Goal: Task Accomplishment & Management: Complete application form

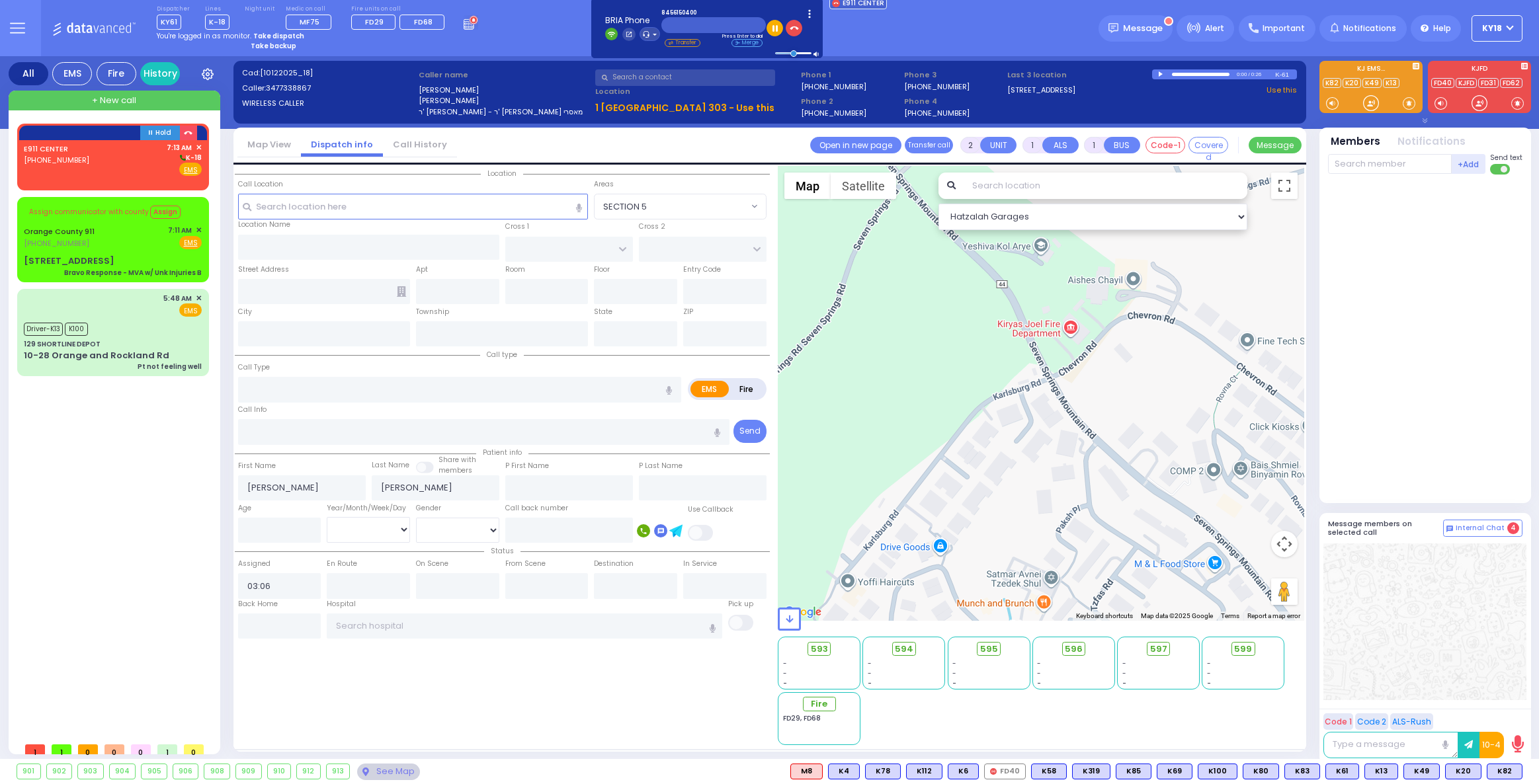
select select
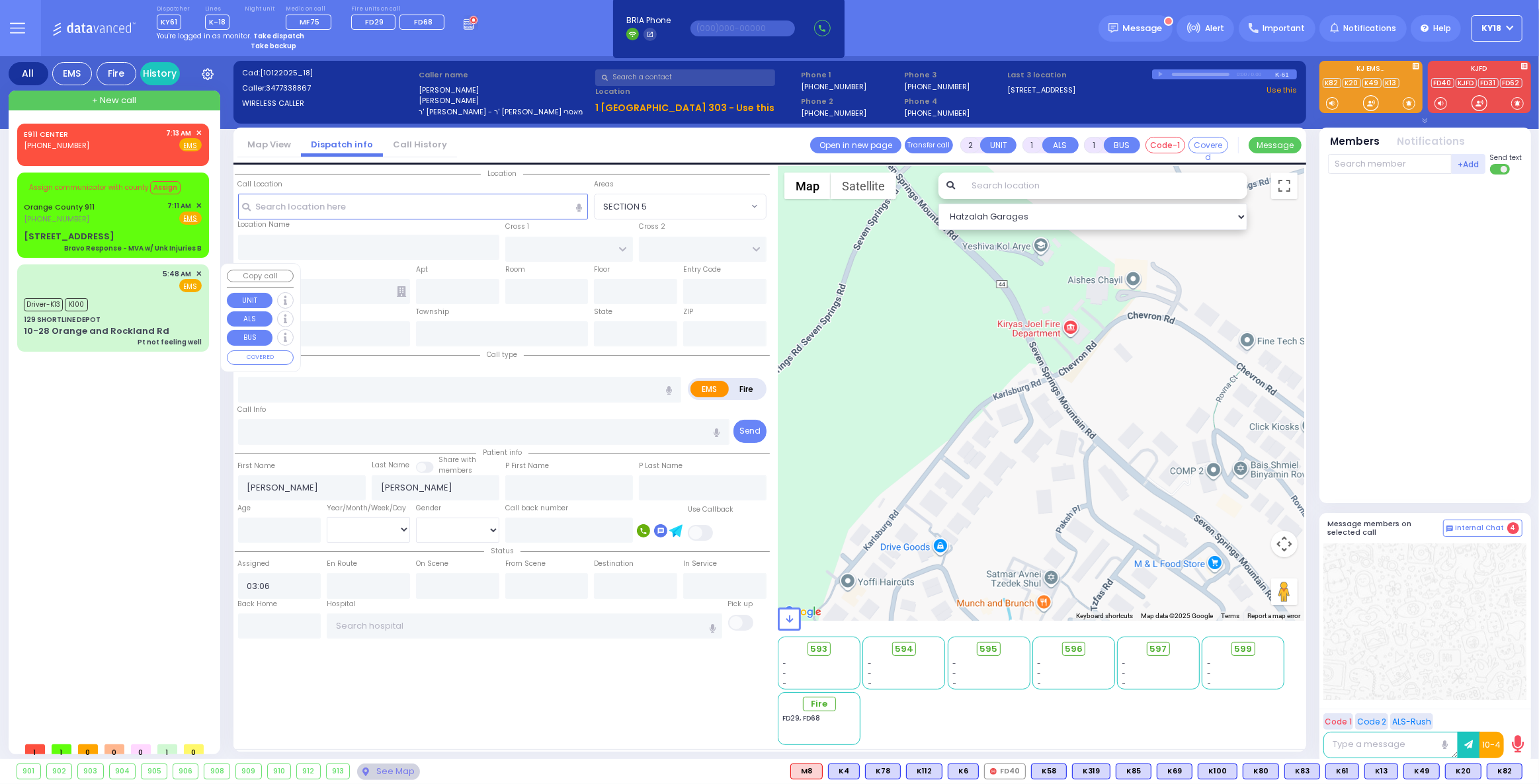
click at [123, 298] on div "Driver-K13 K100" at bounding box center [112, 303] width 178 height 16
type input "6"
select select
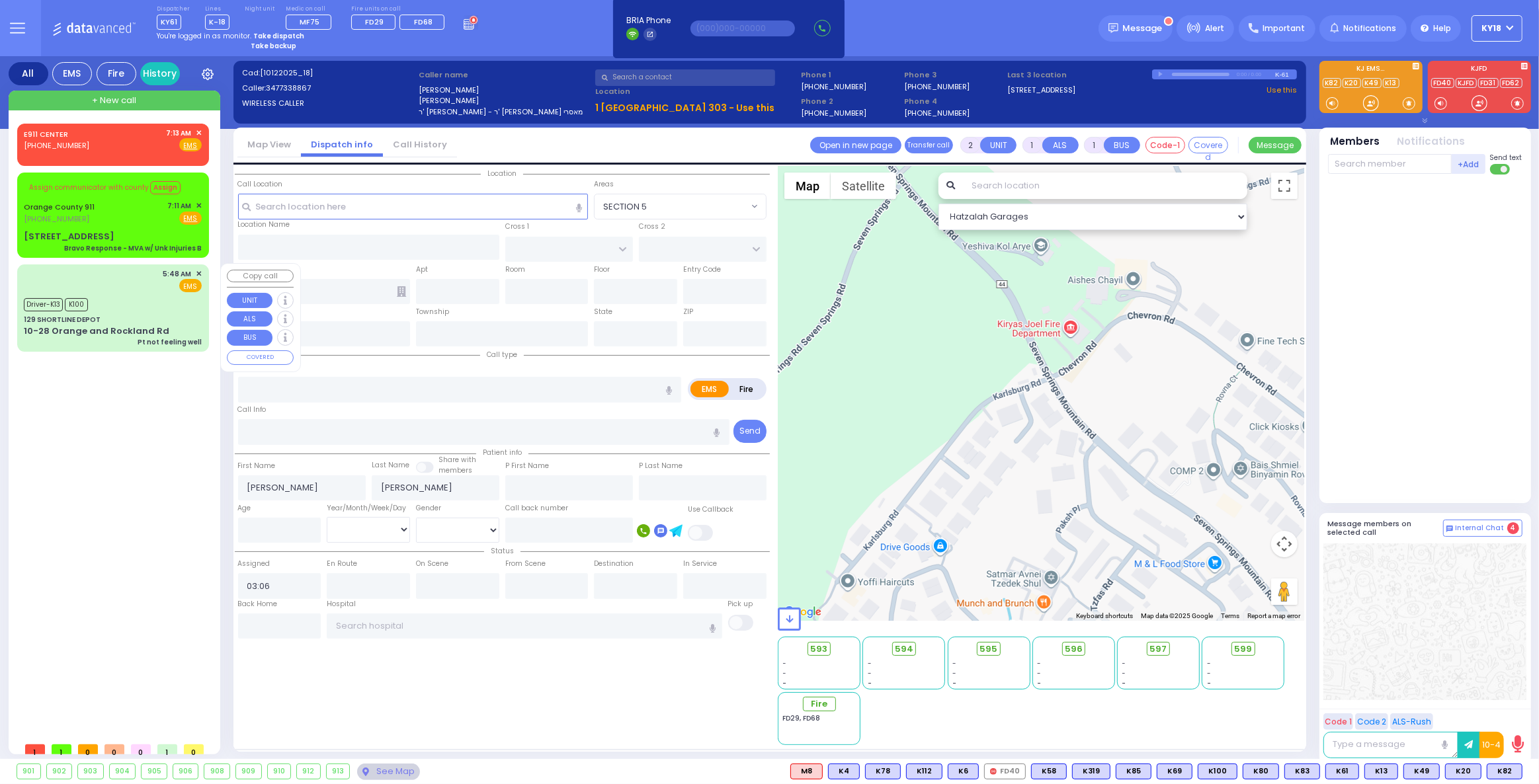
type input "Pt not feeling well"
radio input "true"
type input "Chana"
type input "[PERSON_NAME]"
type input "36"
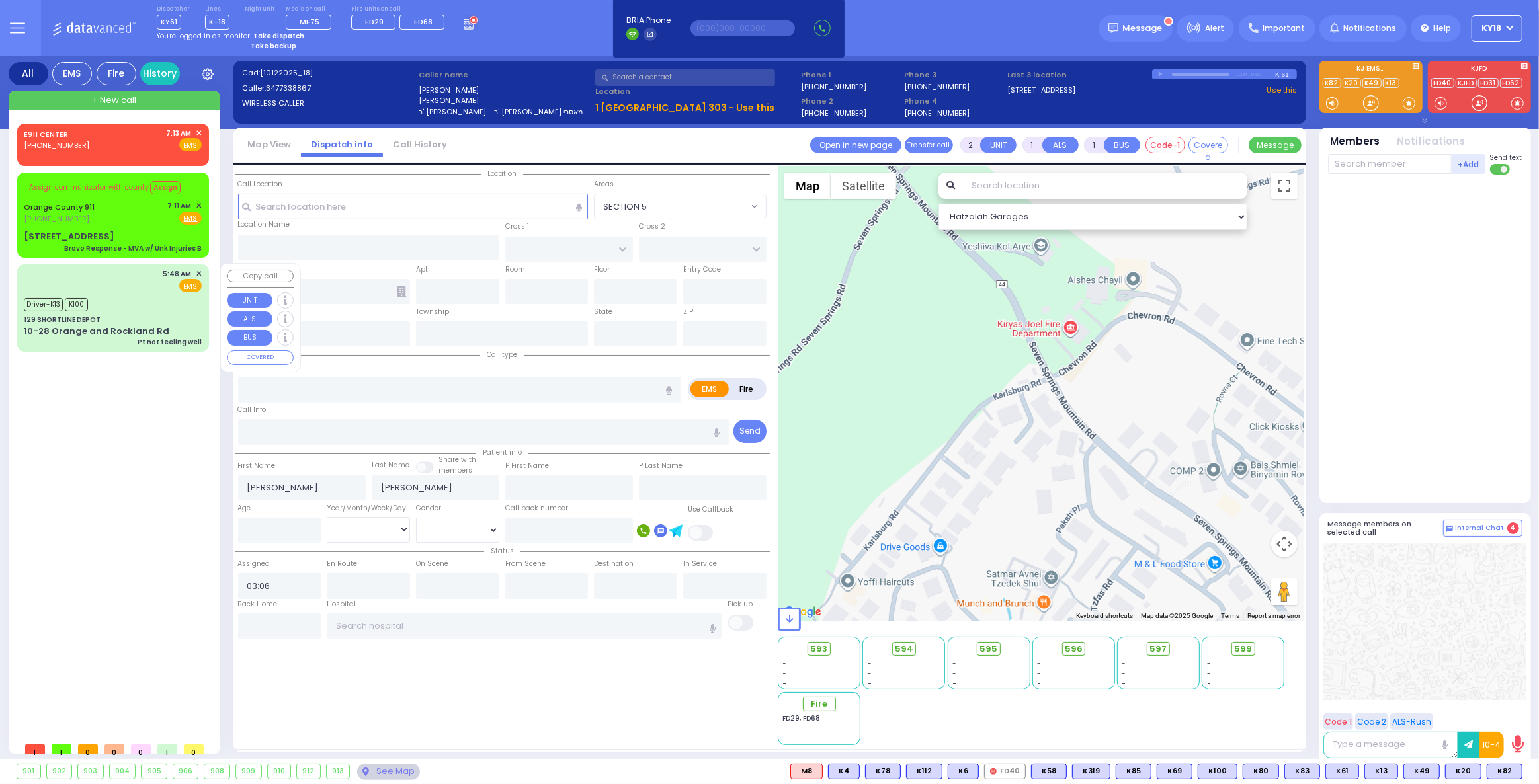
select select "Year"
select select "[DEMOGRAPHIC_DATA]"
type input "05:48"
type input "05:49"
type input "05:55"
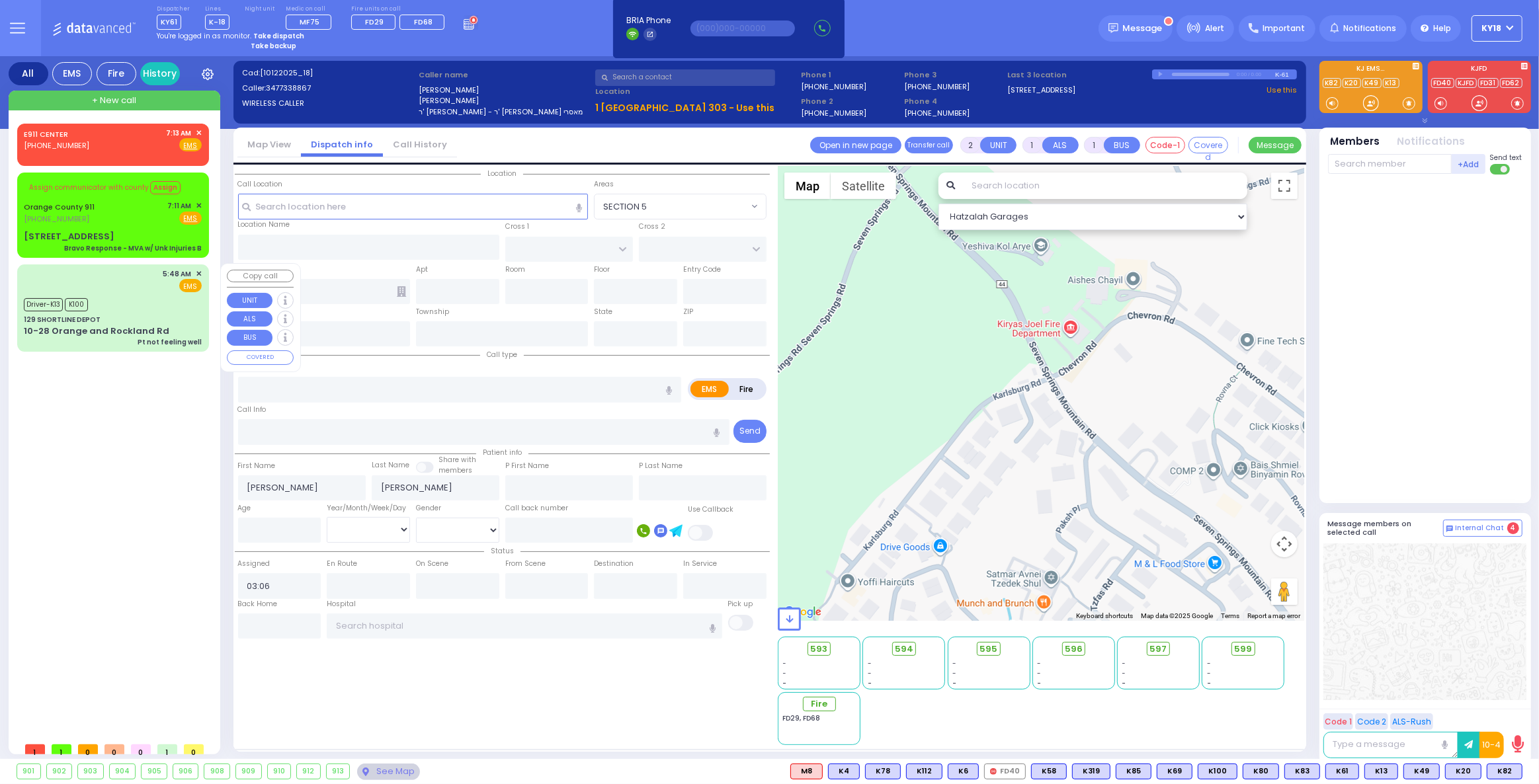
type input "06:02"
type input "[US_STATE][GEOGRAPHIC_DATA]- [GEOGRAPHIC_DATA] [STREET_ADDRESS][US_STATE]"
select select "Hatzalah Garages"
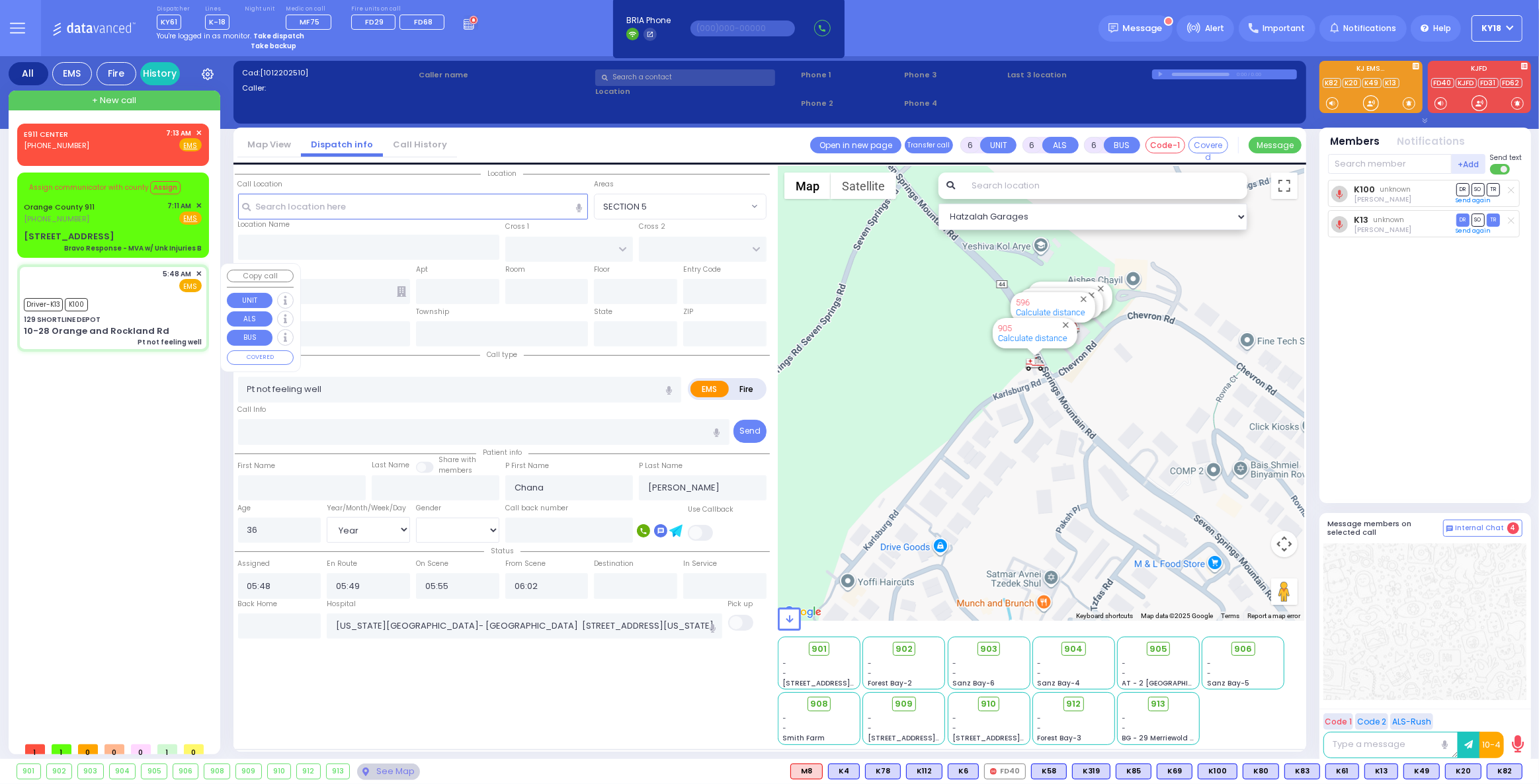
type input "129 SHORTLINE DEPOT"
type input "10-28 Orange and Rockland Rd"
type input "Monroe"
type input "[US_STATE]"
type input "10950"
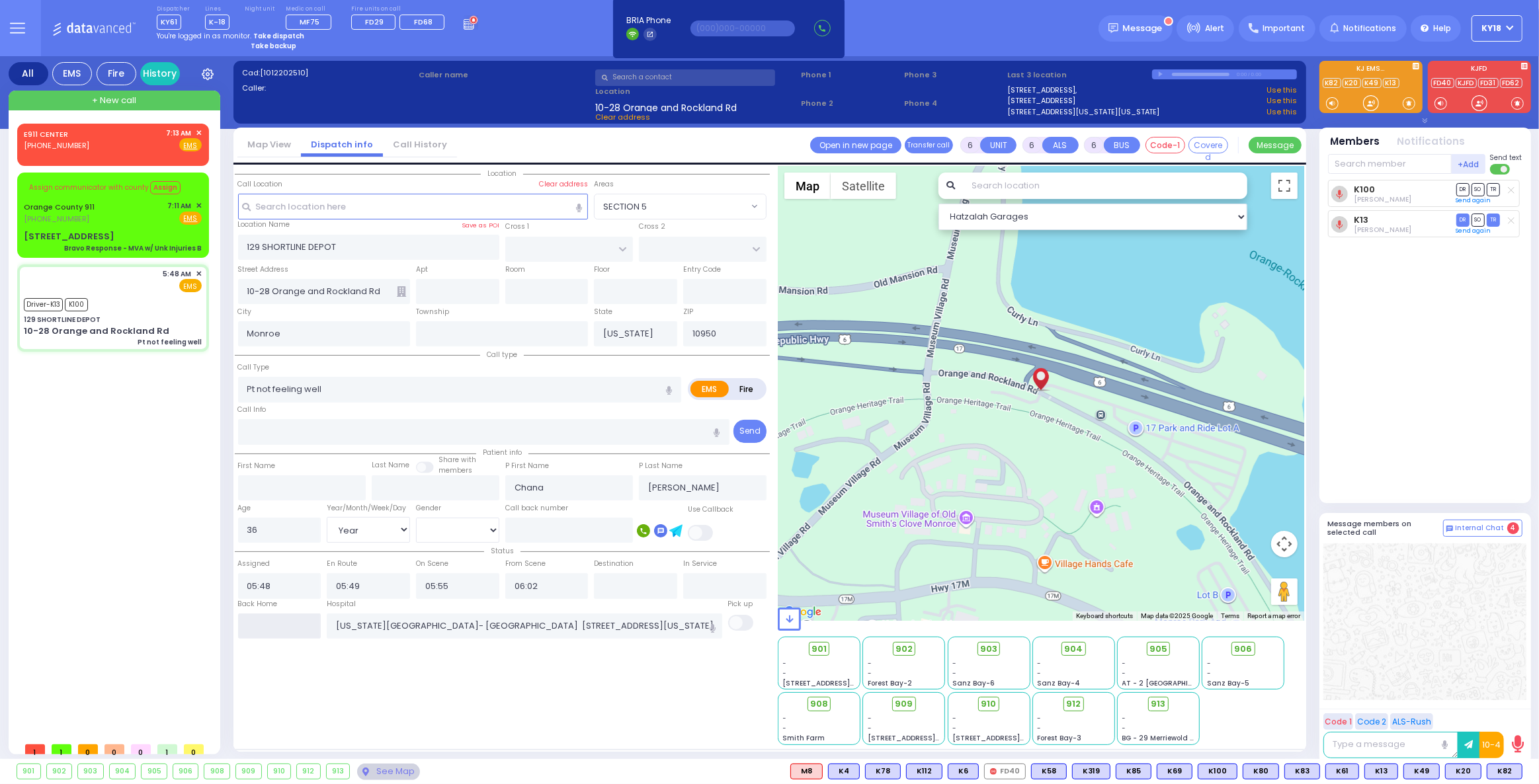
click at [296, 619] on input "text" at bounding box center [279, 626] width 83 height 25
type input "07:14"
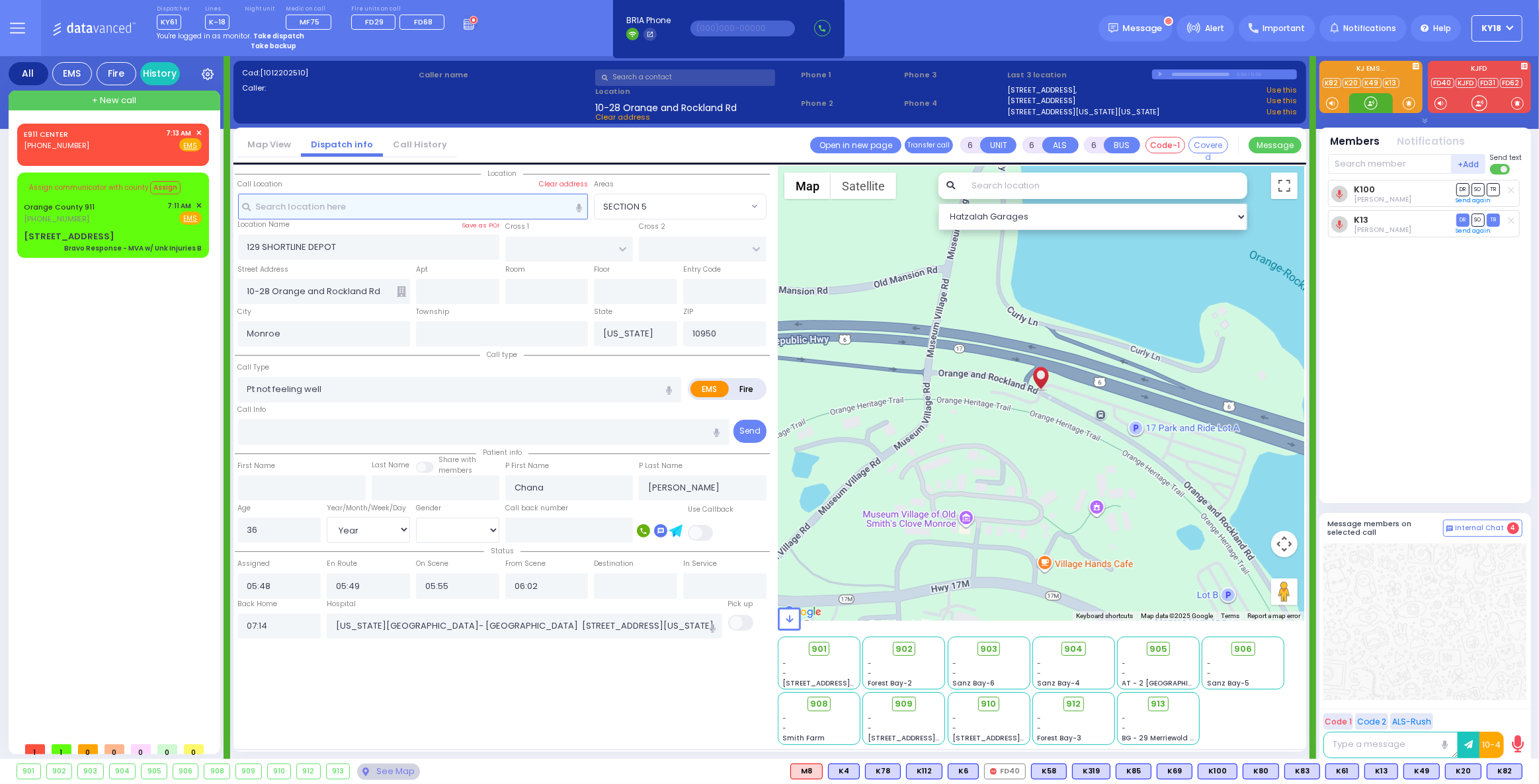
select select
radio input "true"
select select
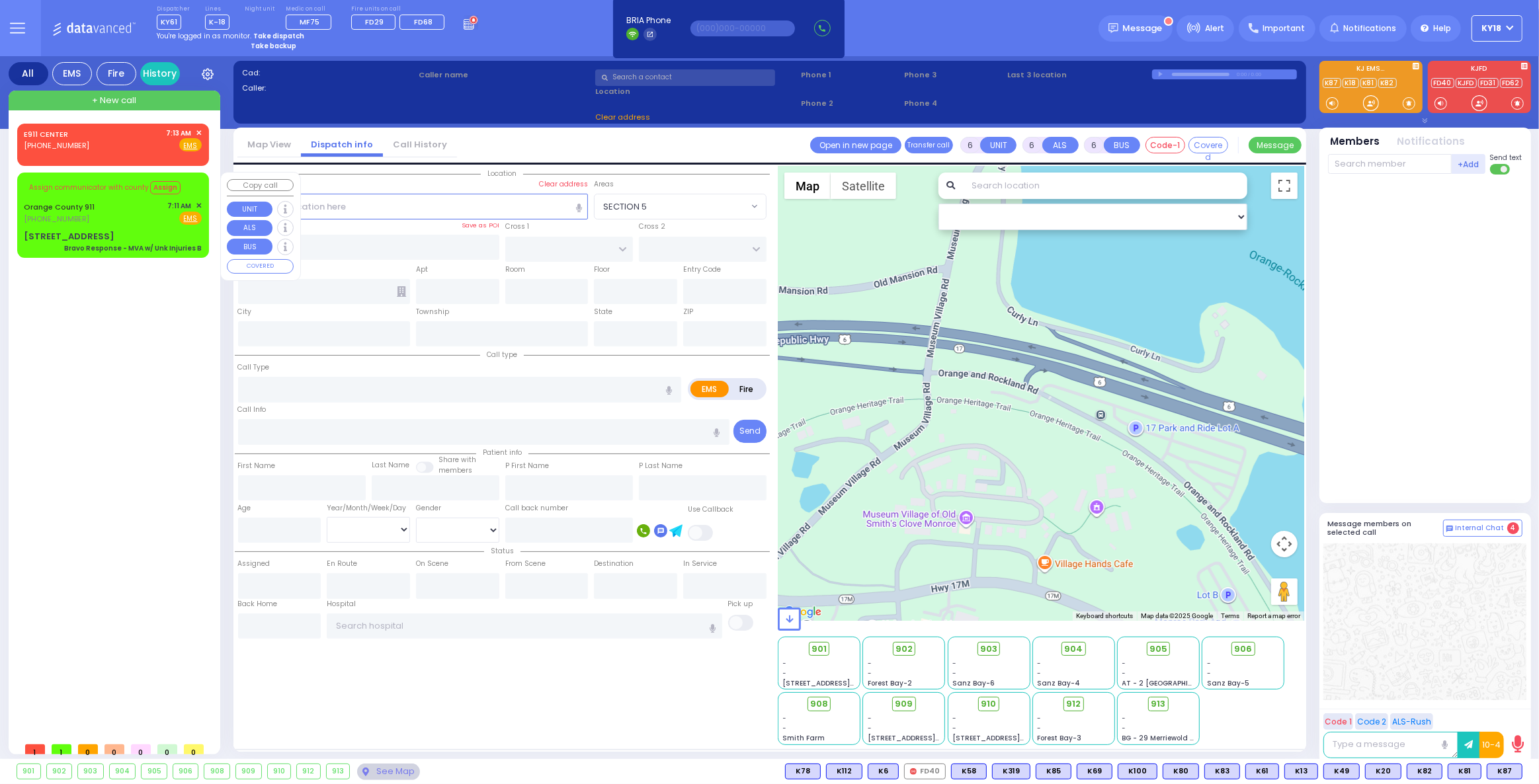
click at [153, 226] on div "Assign communicator with county Assign [GEOGRAPHIC_DATA] 911 [PHONE_NUMBER] 7:1…" at bounding box center [113, 214] width 186 height 80
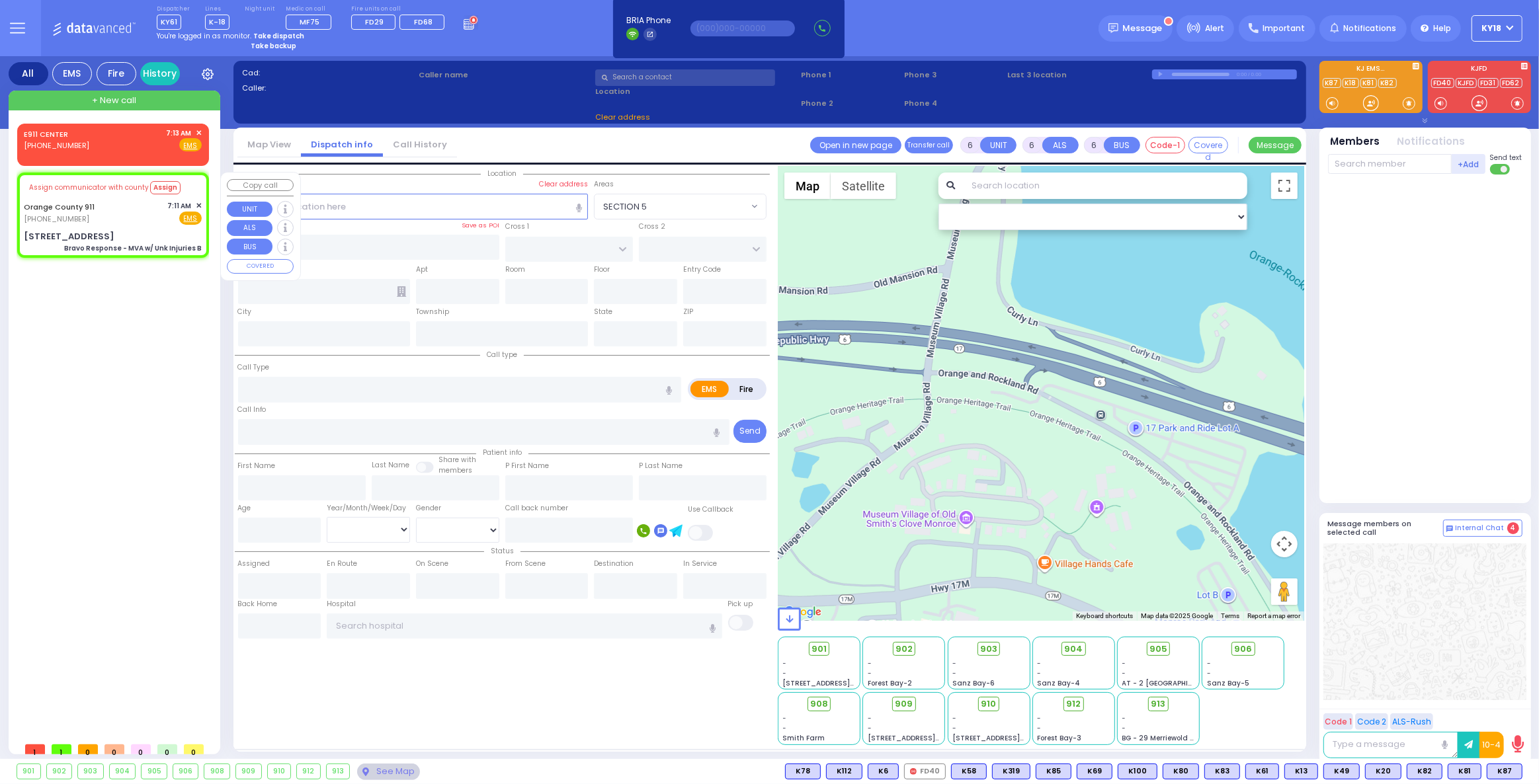
select select
type input "Bravo Response - MVA w/ Unk Injuries B"
radio input "true"
type input "Nature: : Bravo Response - MVA w/ Unk Injuries B Address: : [STREET_ADDRESS]: :…"
select select
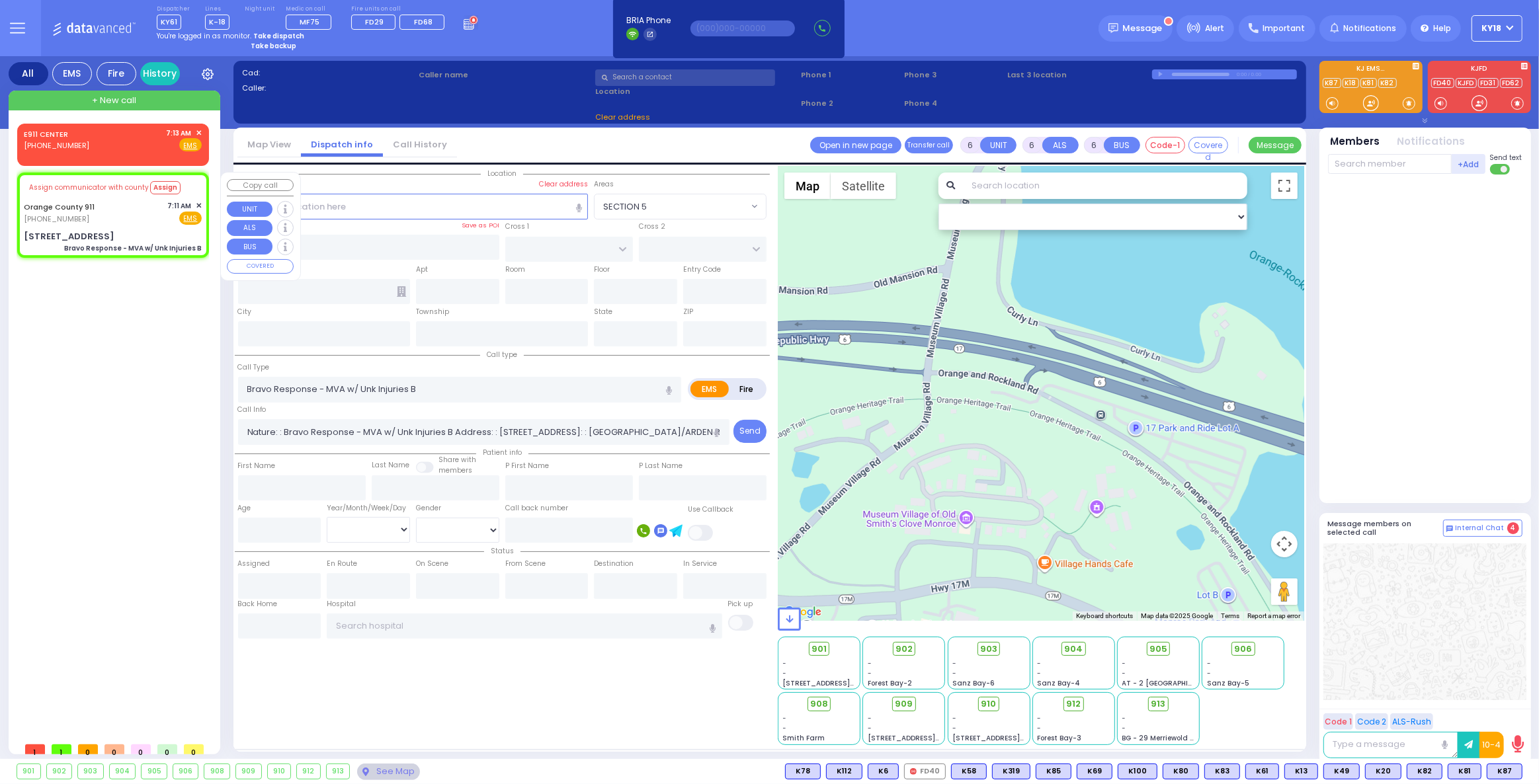
select select "Hatzalah Garages"
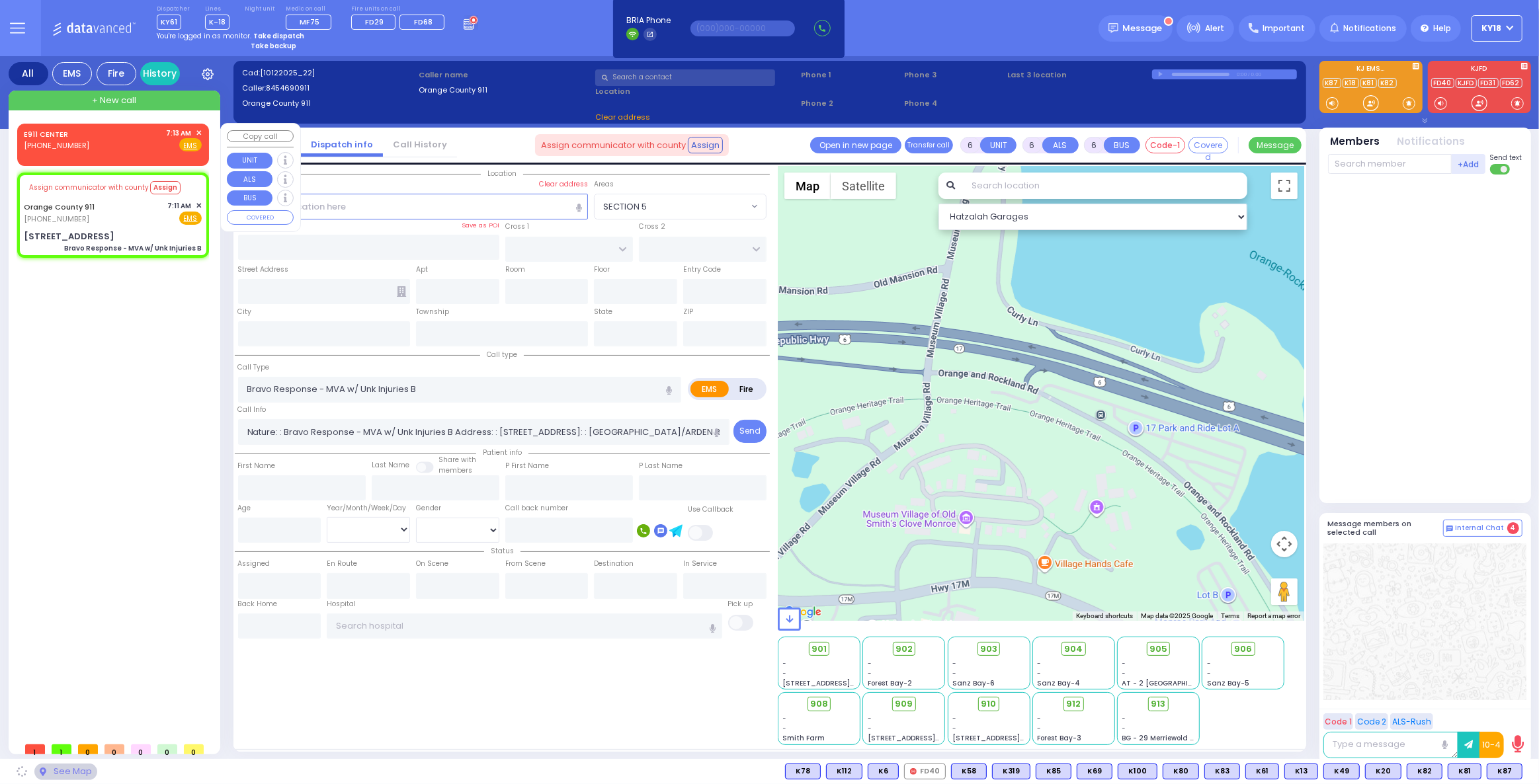
type input "[STREET_ADDRESS]"
type input "Monroe"
type input "[US_STATE]"
type input "10926"
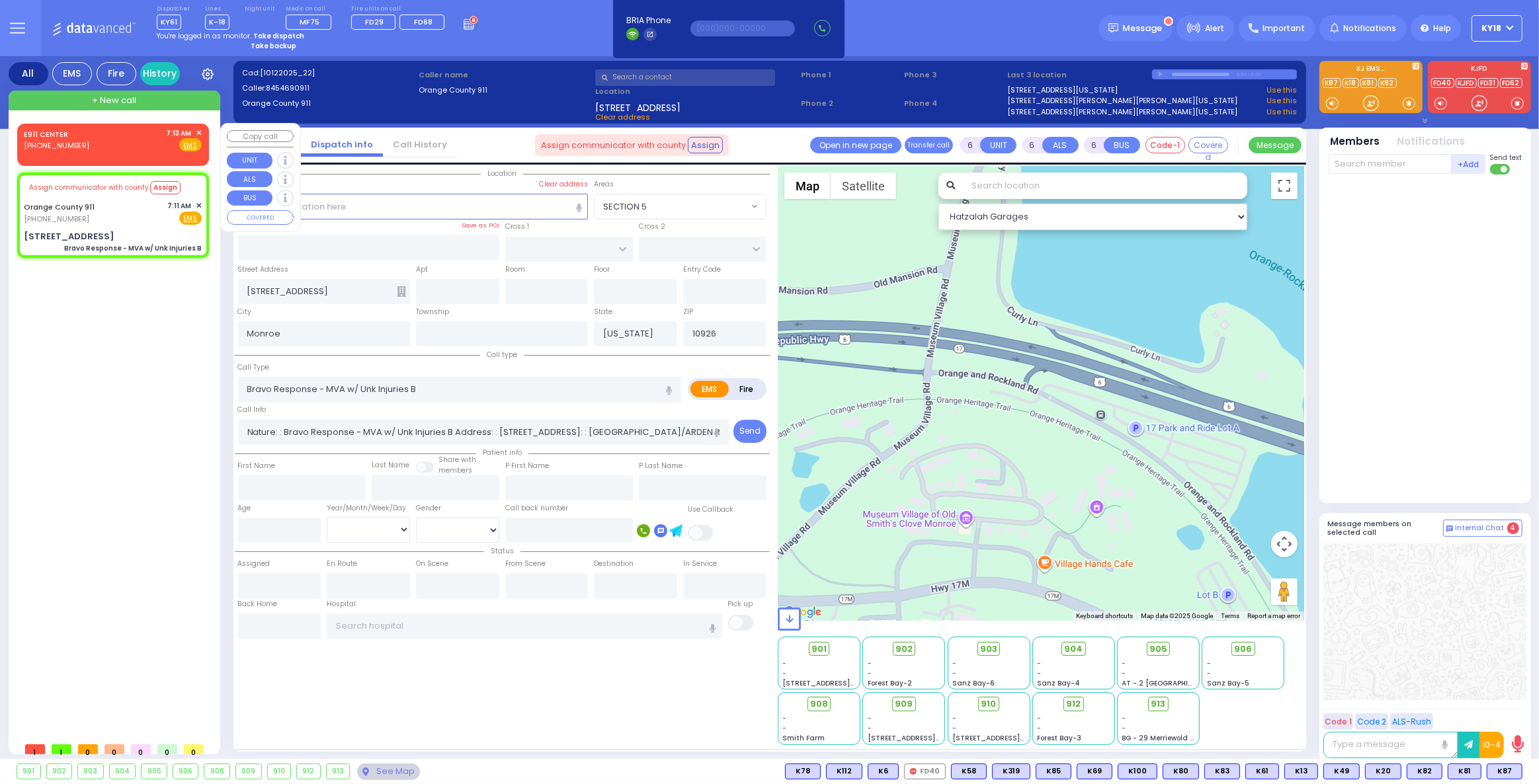
click at [141, 159] on div at bounding box center [113, 161] width 186 height 4
type input "2"
type input "1"
select select
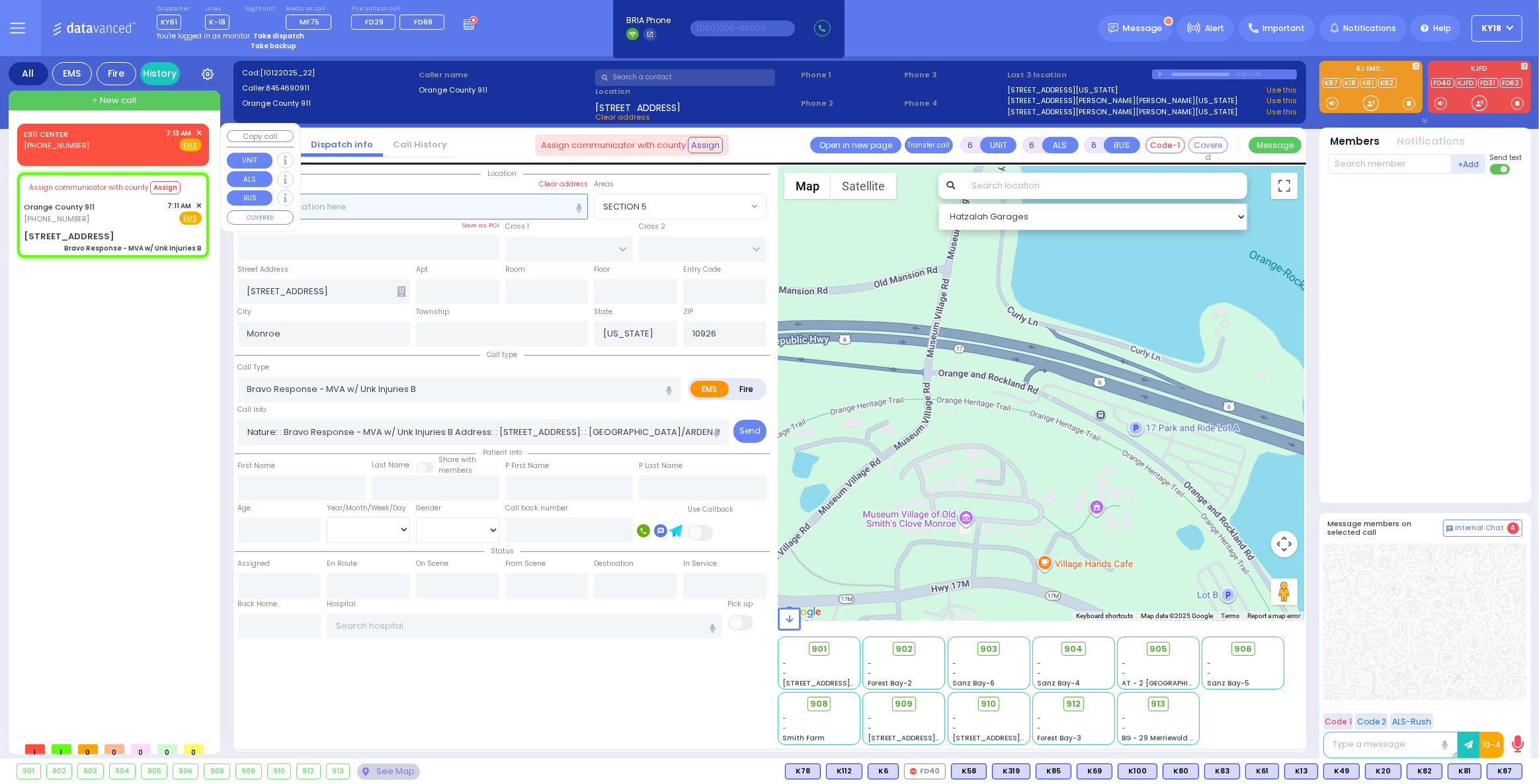
radio input "true"
select select
type input "07:13"
select select "Hatzalah Garages"
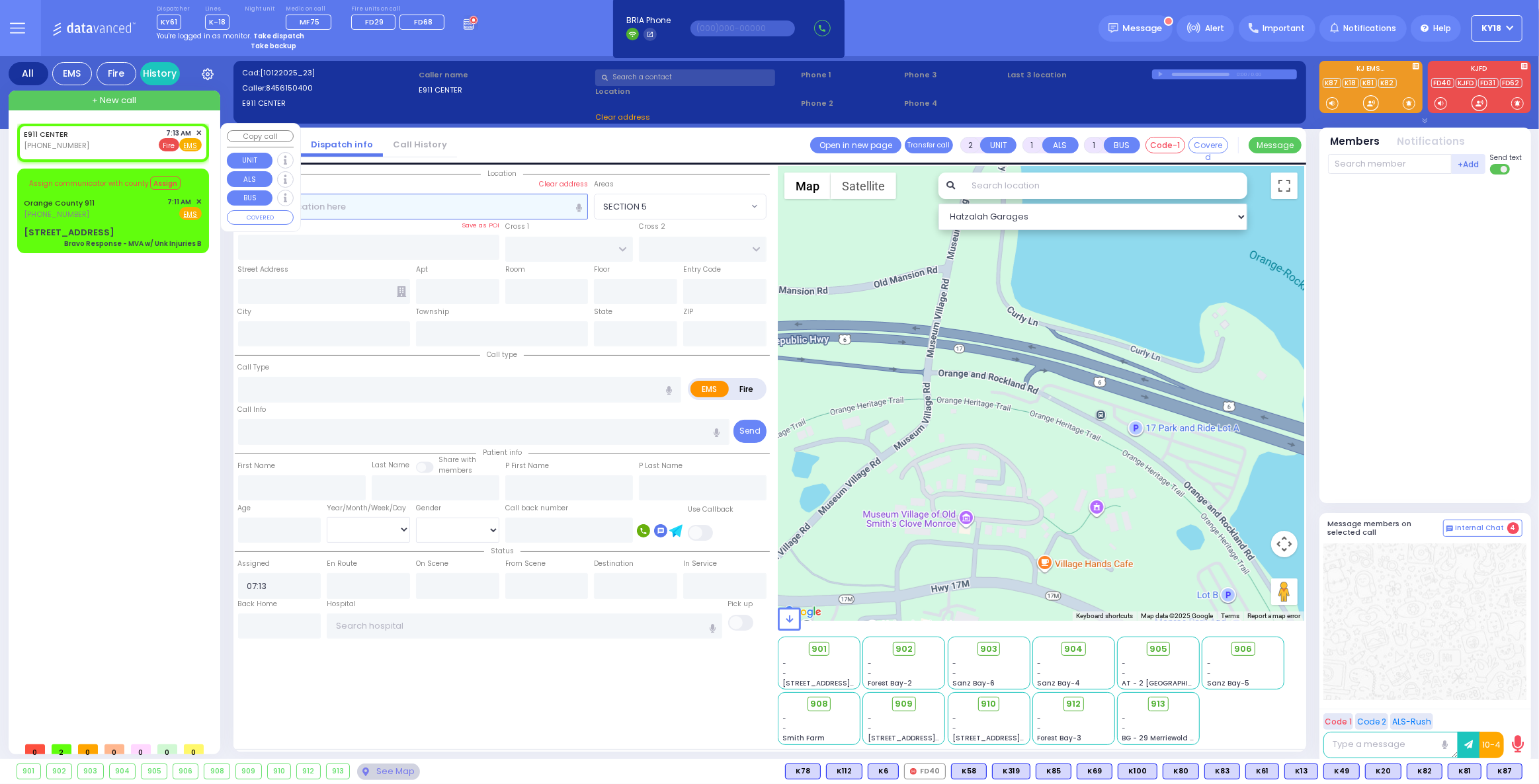
select select
radio input "true"
select select
select select "Hatzalah Garages"
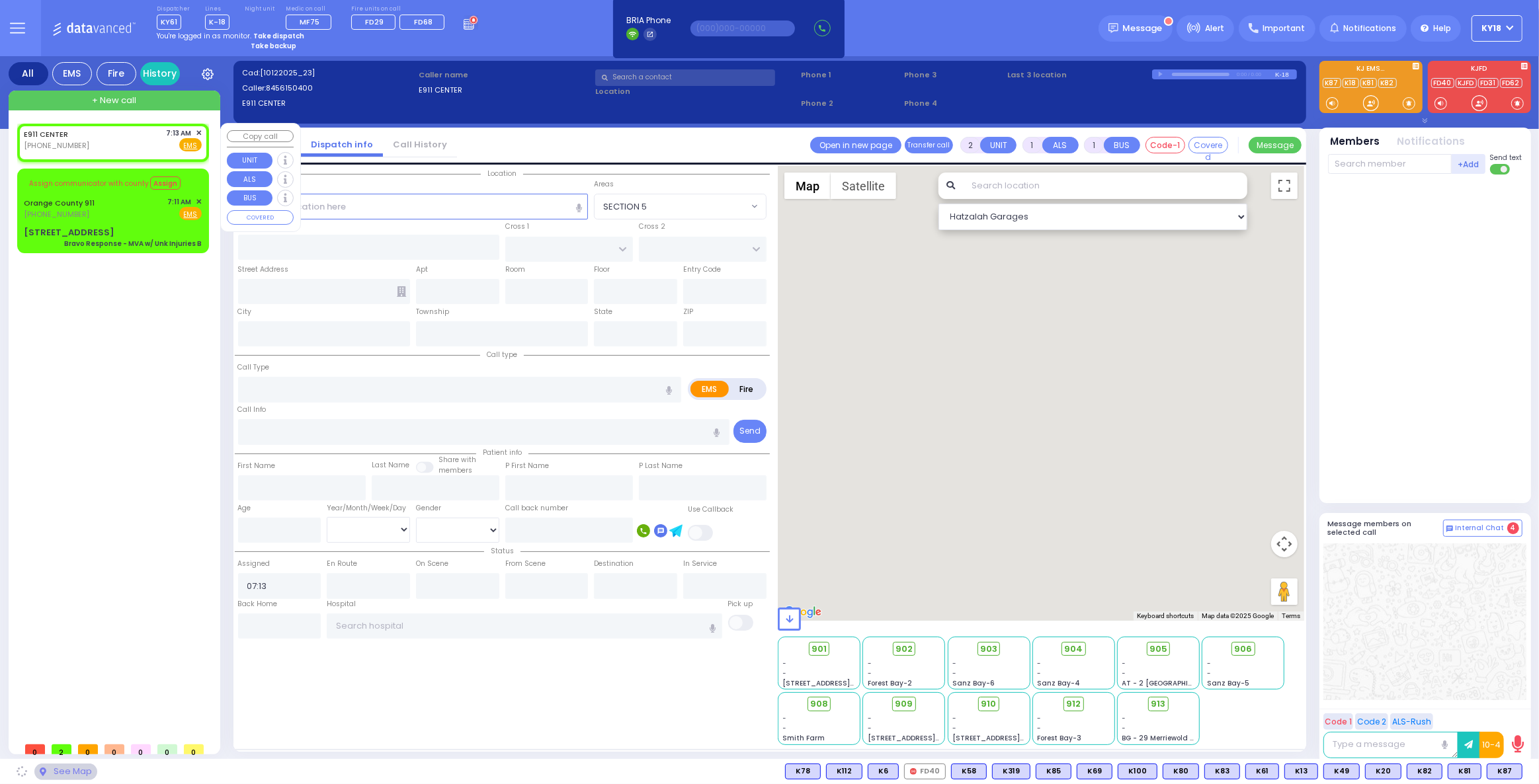
click at [198, 133] on span "✕" at bounding box center [199, 133] width 6 height 11
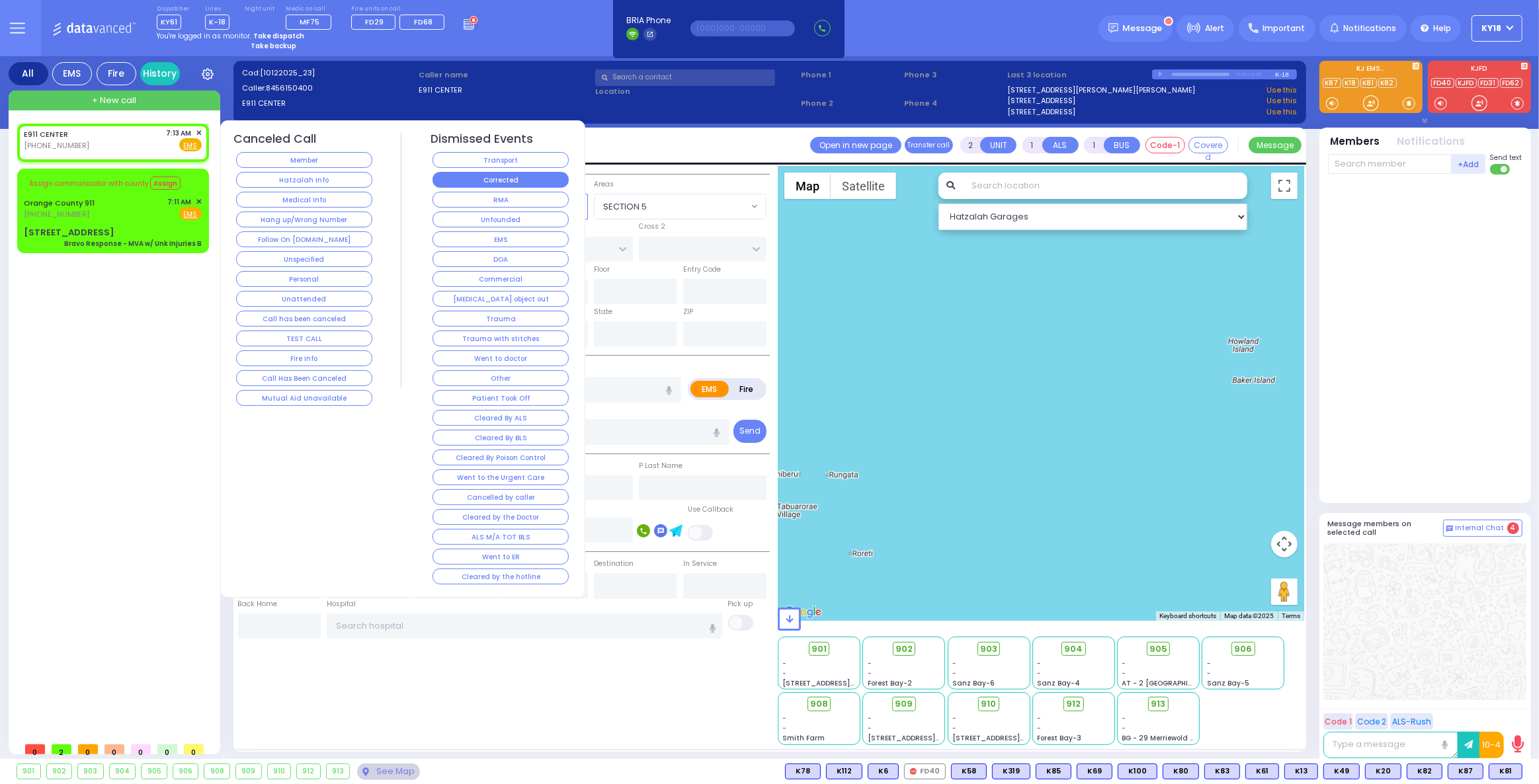
click at [473, 183] on button "Corrected" at bounding box center [500, 180] width 136 height 16
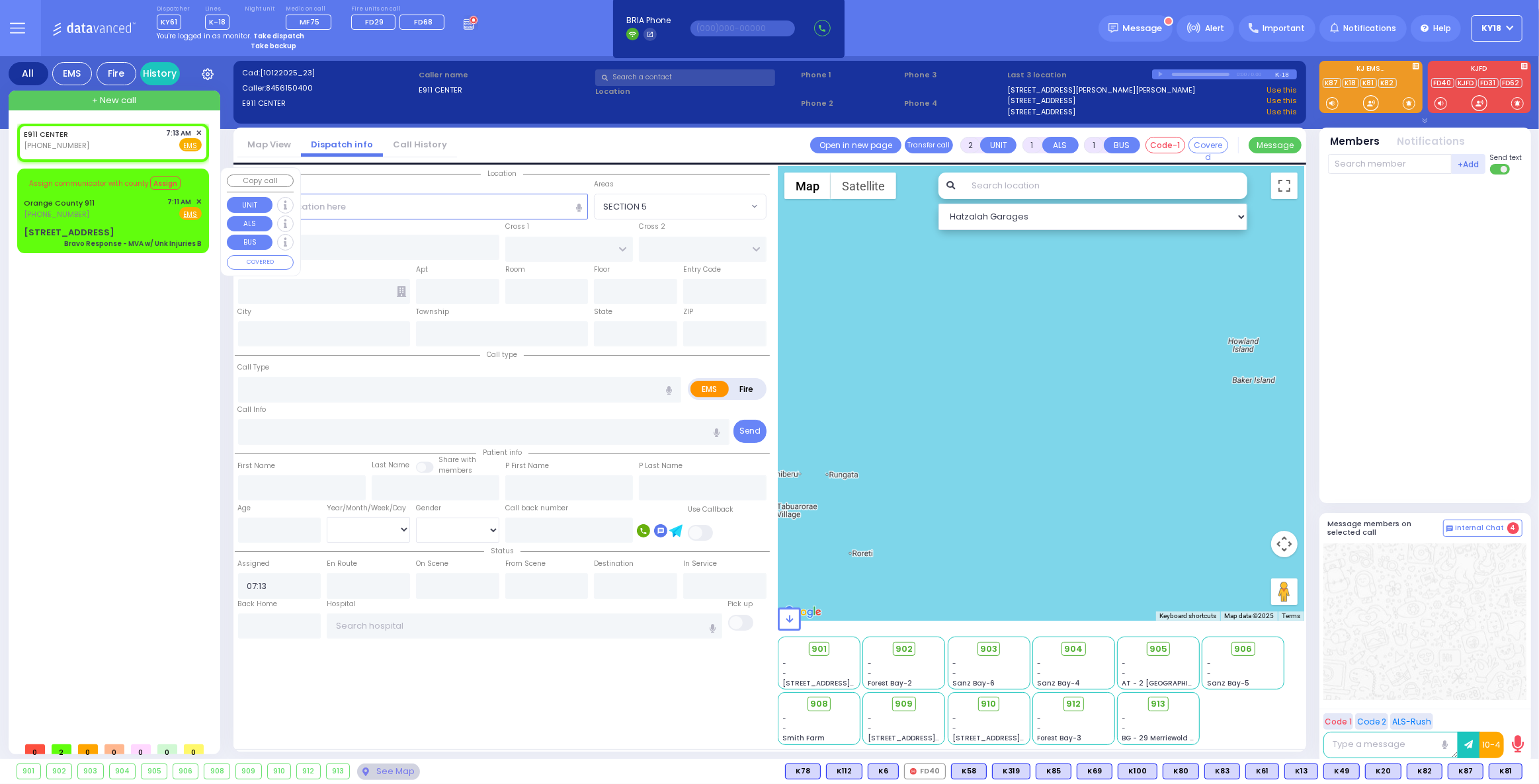
select select
radio input "true"
select select
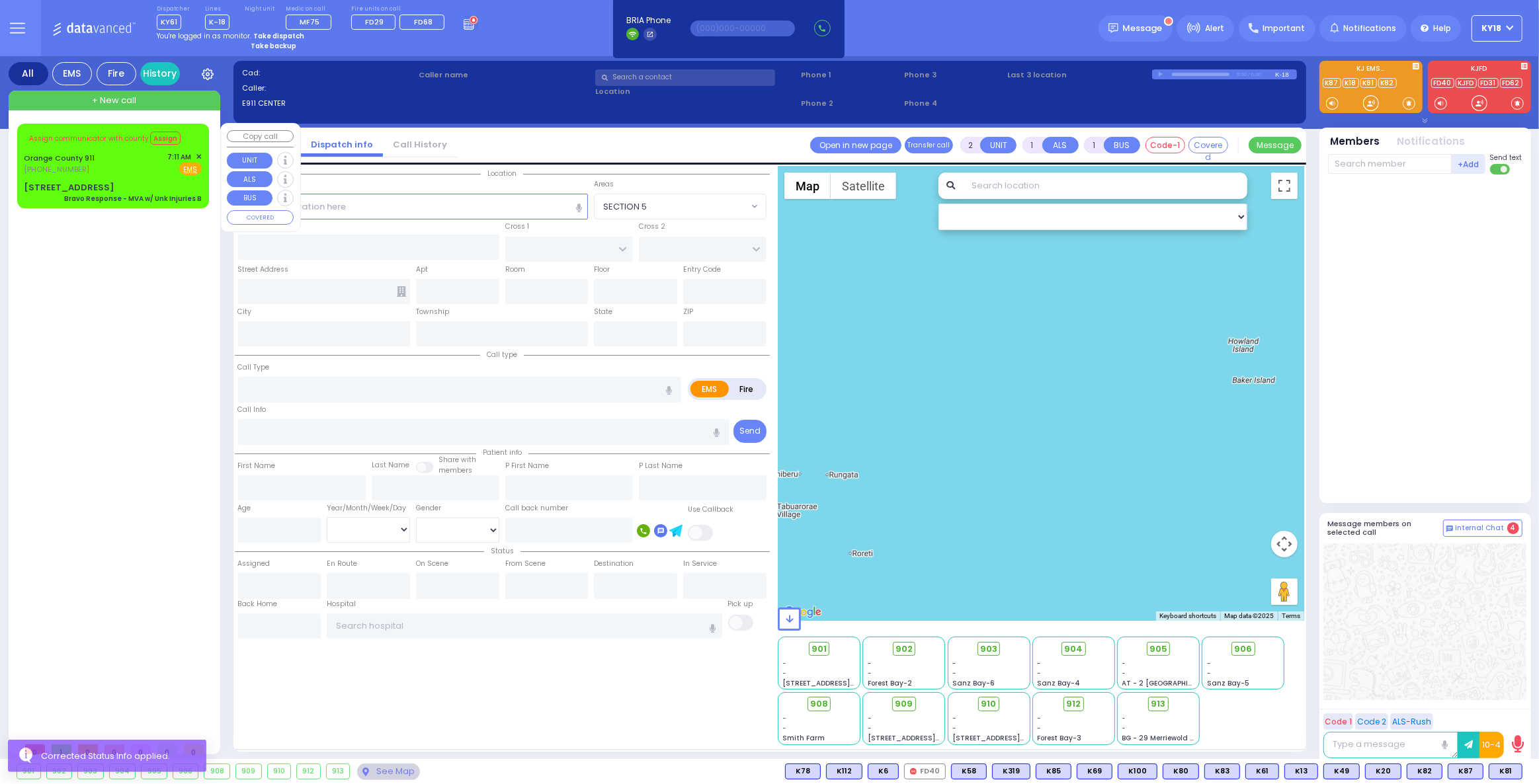
click at [144, 173] on div "Orange County 911 [PHONE_NUMBER] 7:11 AM ✕ Fire EMS" at bounding box center [112, 163] width 178 height 24
type input "6"
select select
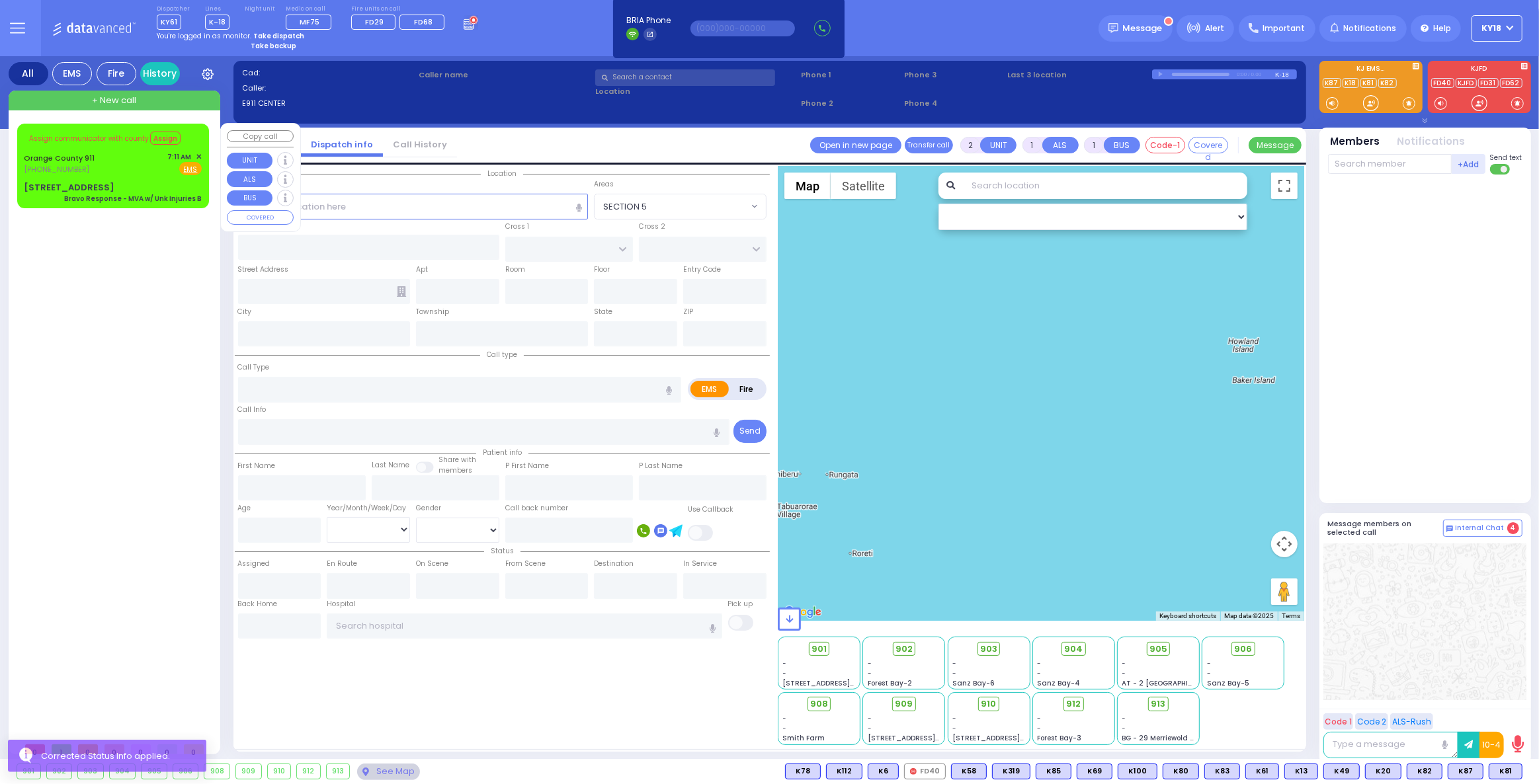
type input "Bravo Response - MVA w/ Unk Injuries B"
radio input "true"
type input "Nature: : Bravo Response - MVA w/ Unk Injuries B Address: : [STREET_ADDRESS]: :…"
select select
select select "Hatzalah Garages"
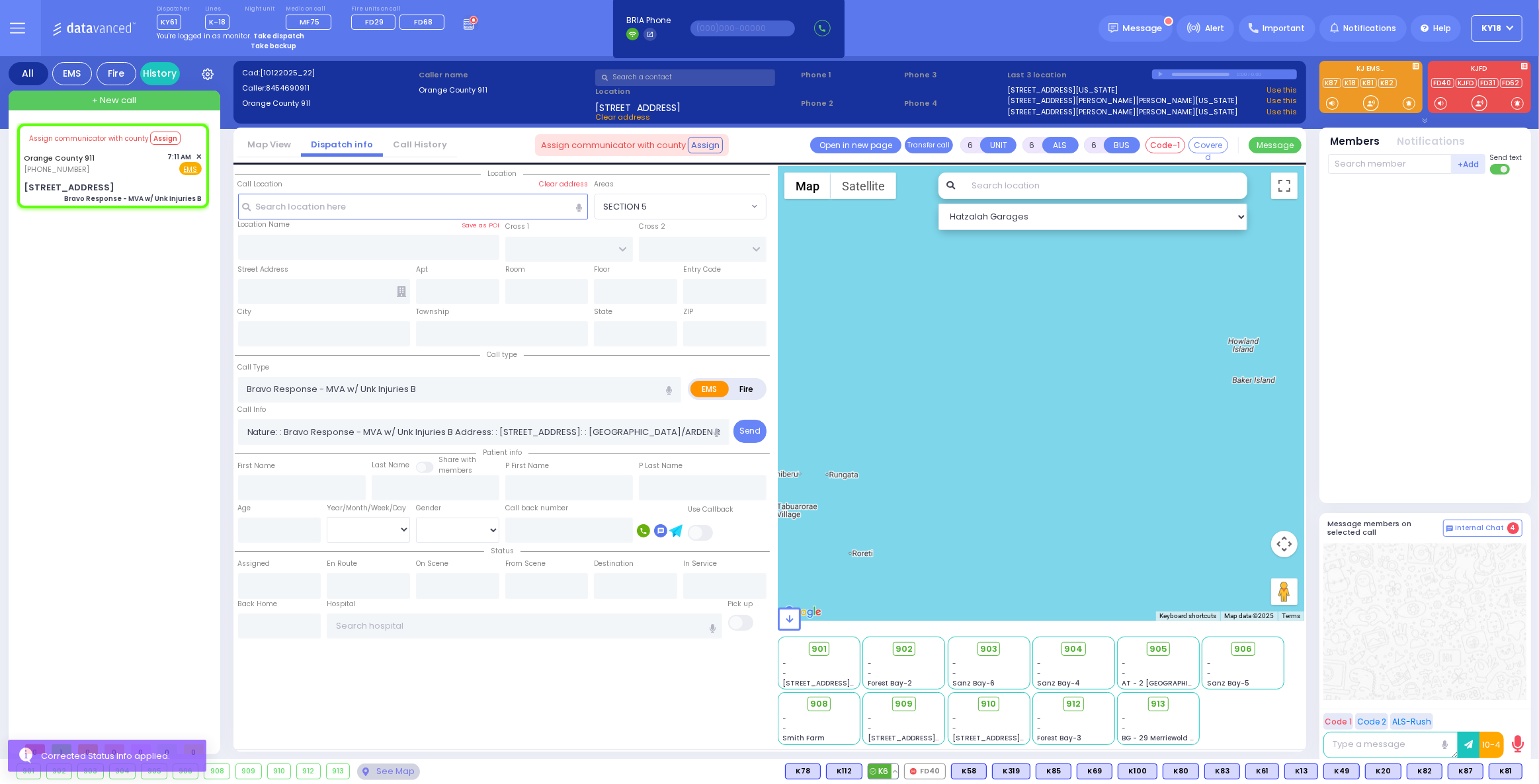
type input "[STREET_ADDRESS]"
type input "Monroe"
type input "[US_STATE]"
type input "10926"
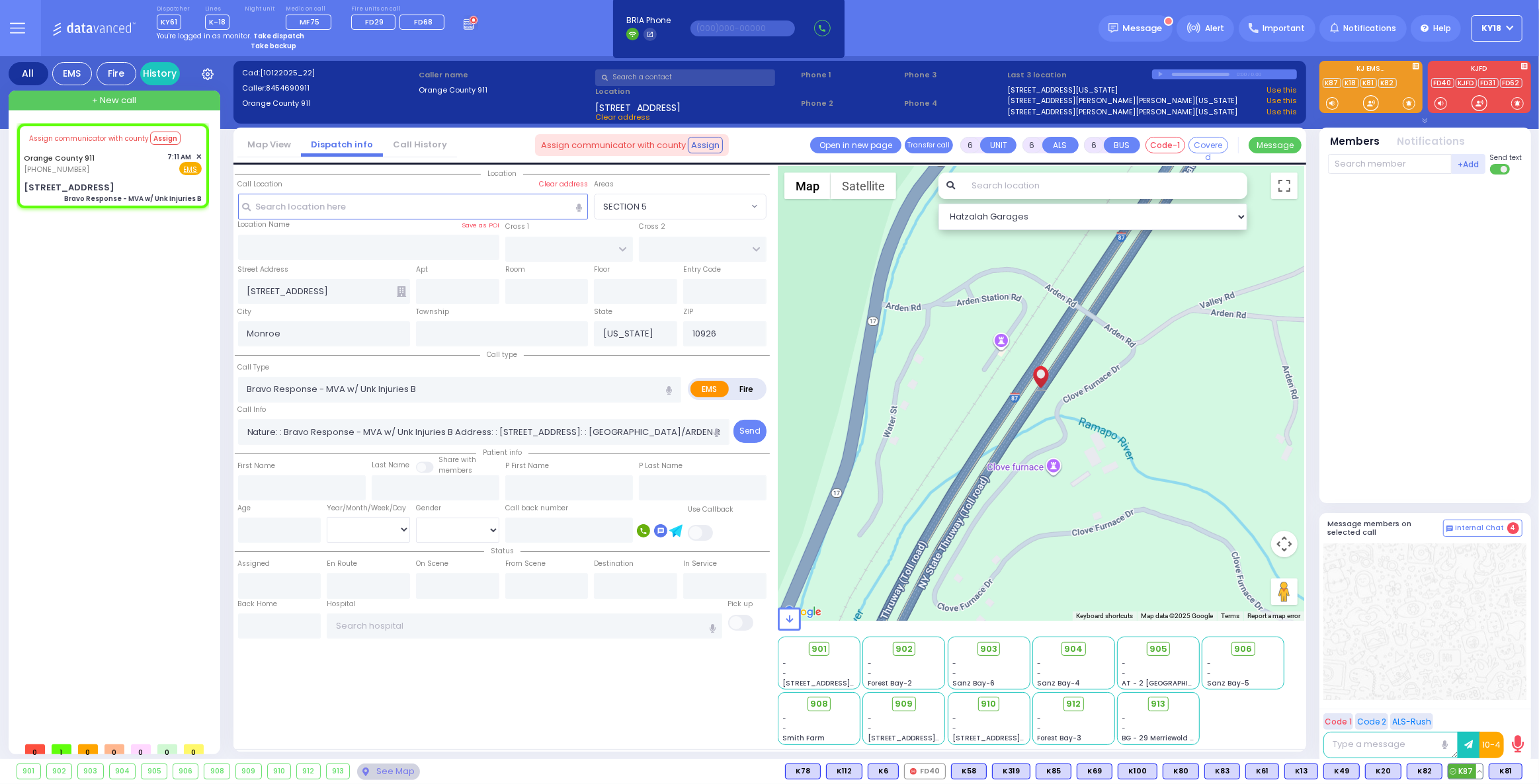
click at [1470, 771] on span "K87" at bounding box center [1465, 771] width 35 height 15
click at [1504, 769] on span "K81" at bounding box center [1506, 771] width 32 height 15
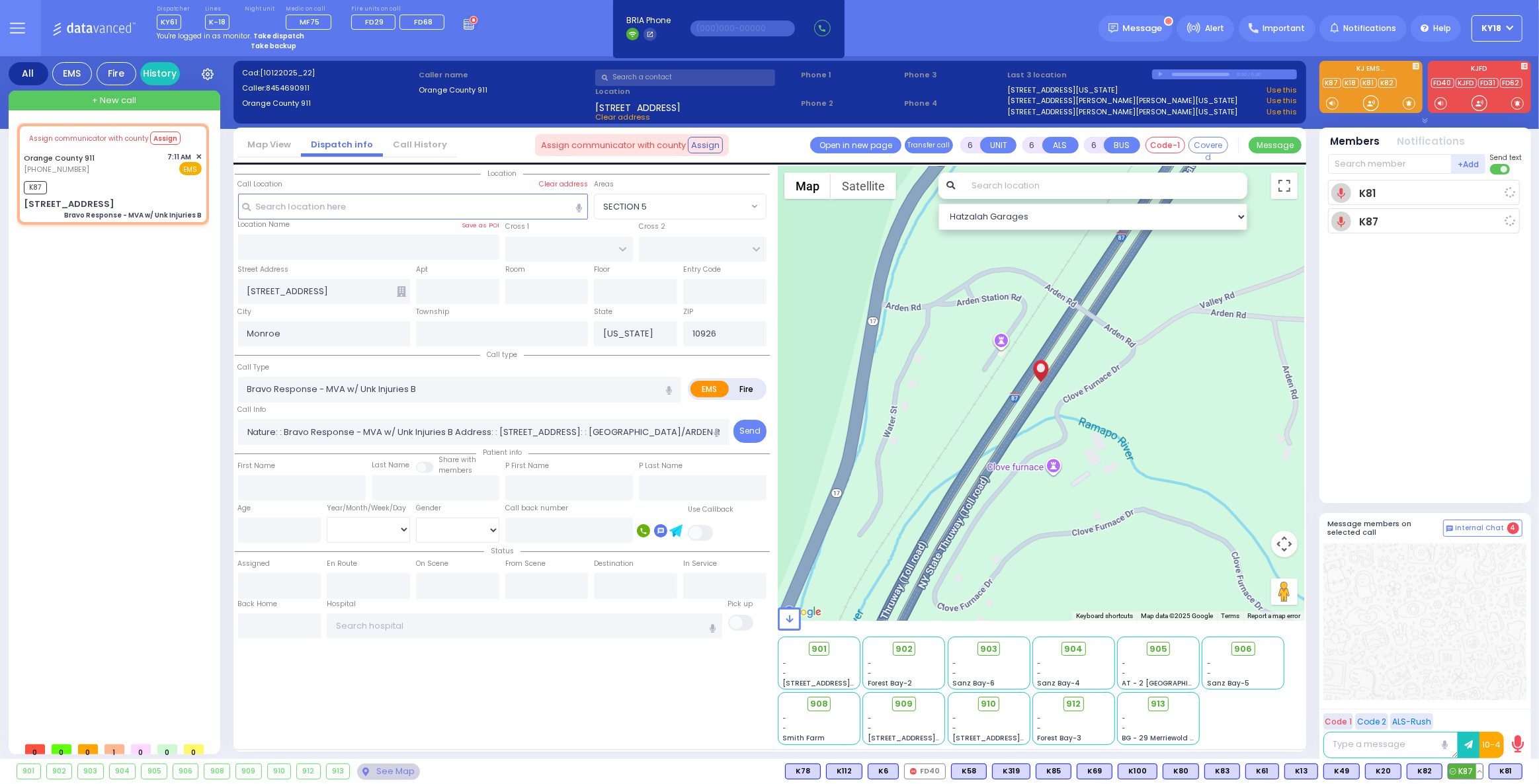
select select
radio input "true"
select select
type input "07:17"
select select "Hatzalah Garages"
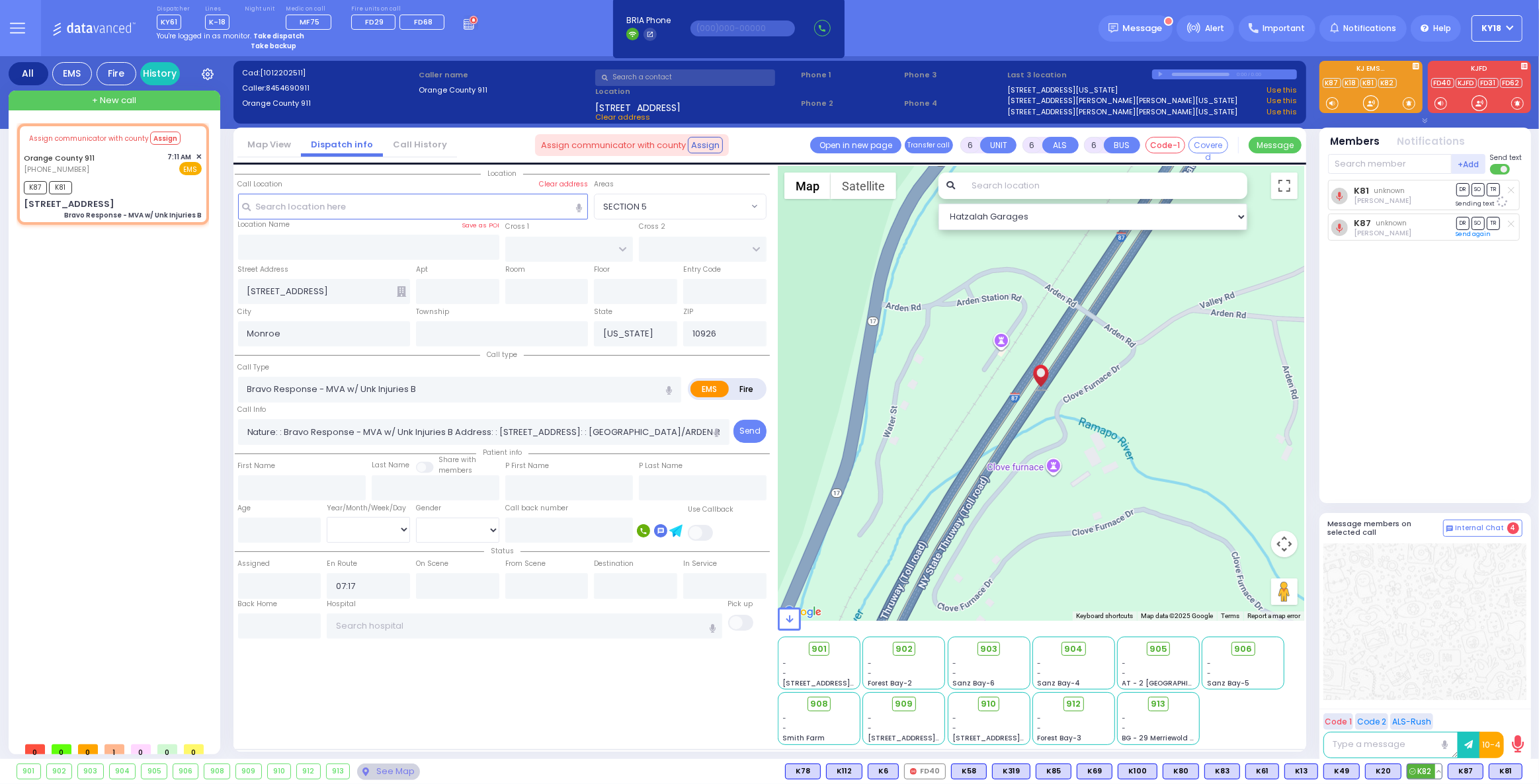
click at [1442, 769] on button at bounding box center [1438, 771] width 7 height 15
select select
radio input "true"
select select
select select "Hatzalah Garages"
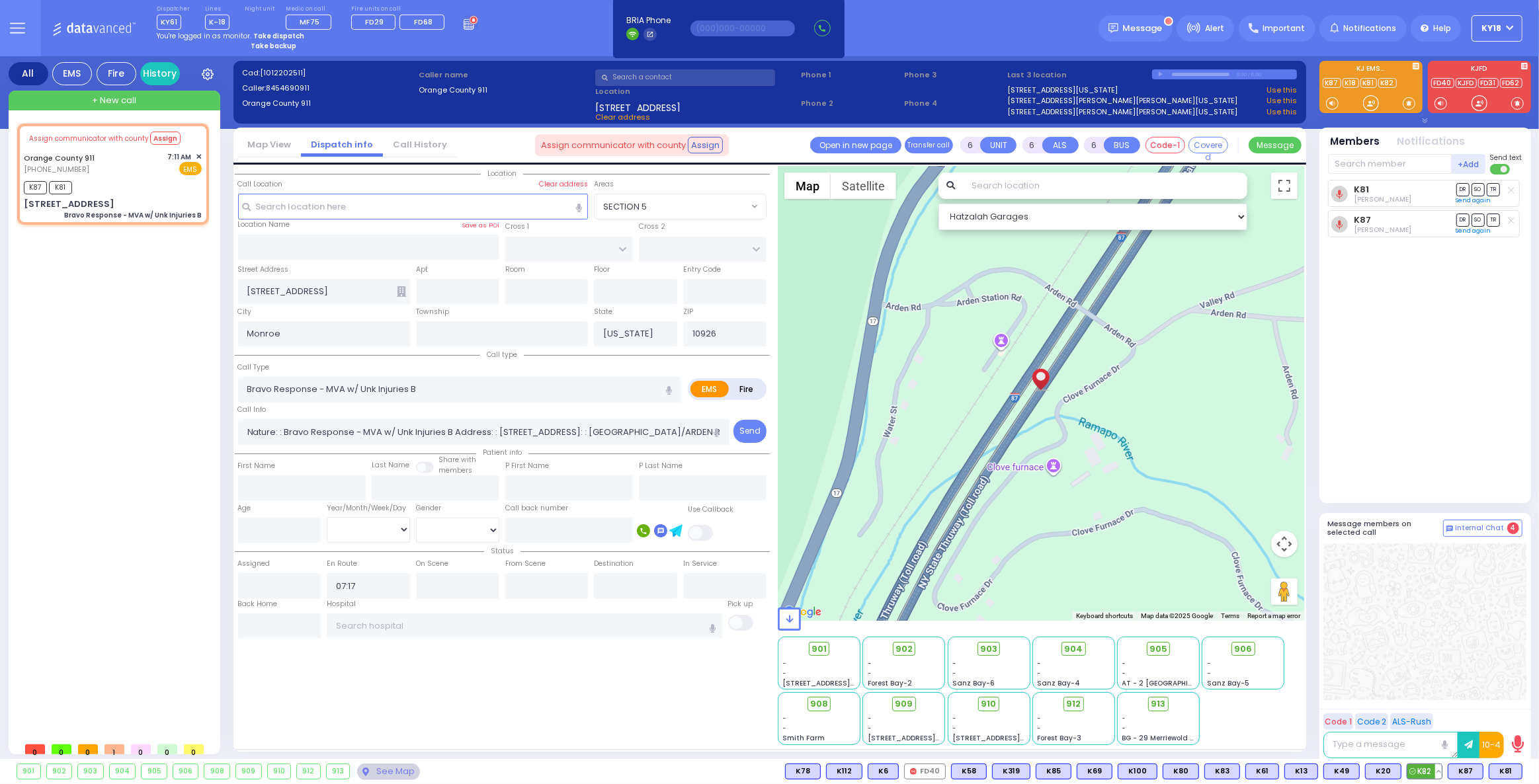
click at [1440, 765] on button at bounding box center [1438, 771] width 7 height 15
click at [1431, 714] on icon at bounding box center [1428, 713] width 14 height 14
click at [1406, 639] on div at bounding box center [1424, 622] width 203 height 157
click at [281, 34] on strong "Take dispatch" at bounding box center [279, 35] width 51 height 10
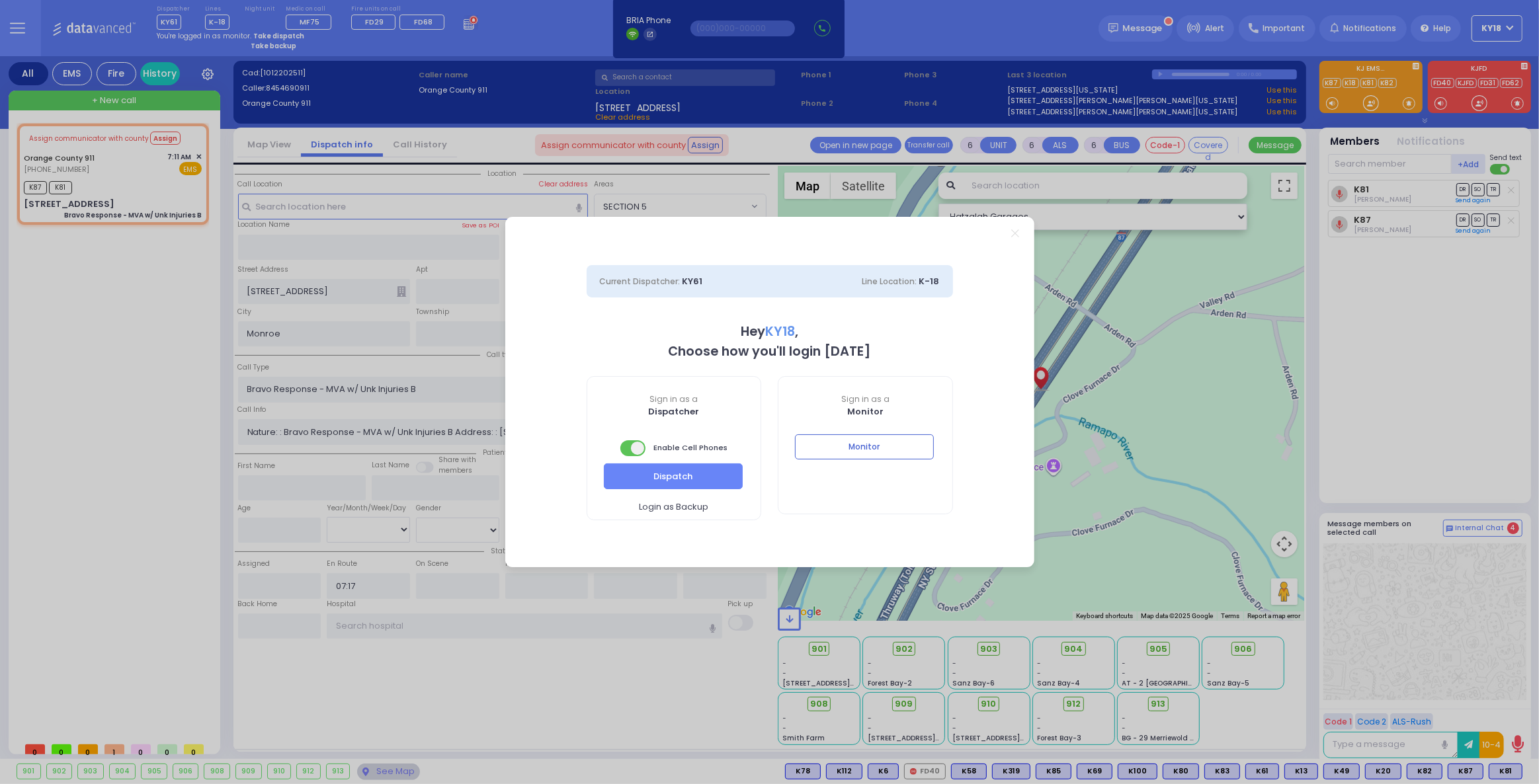
select select "4"
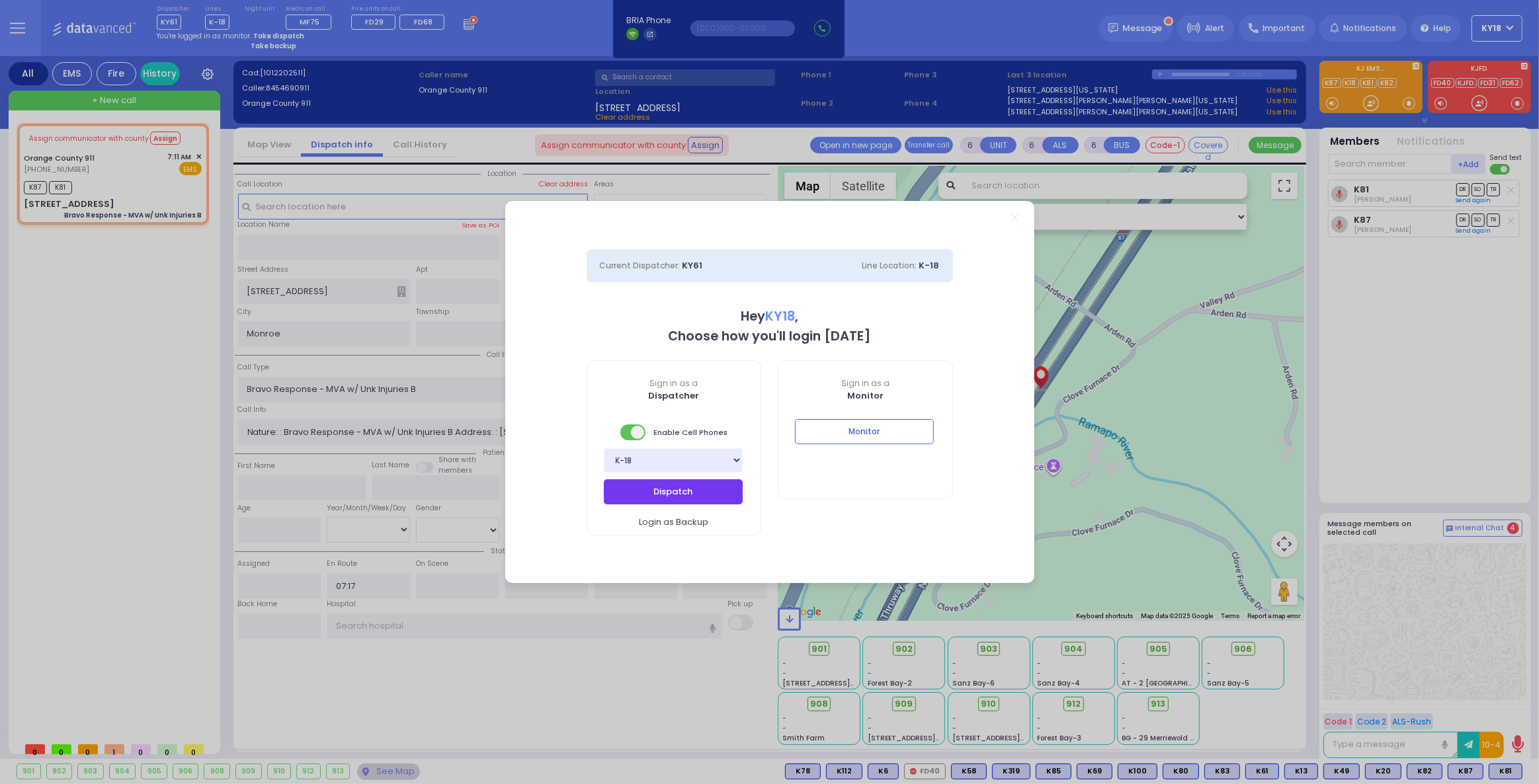
click at [700, 494] on button "Dispatch" at bounding box center [673, 491] width 139 height 25
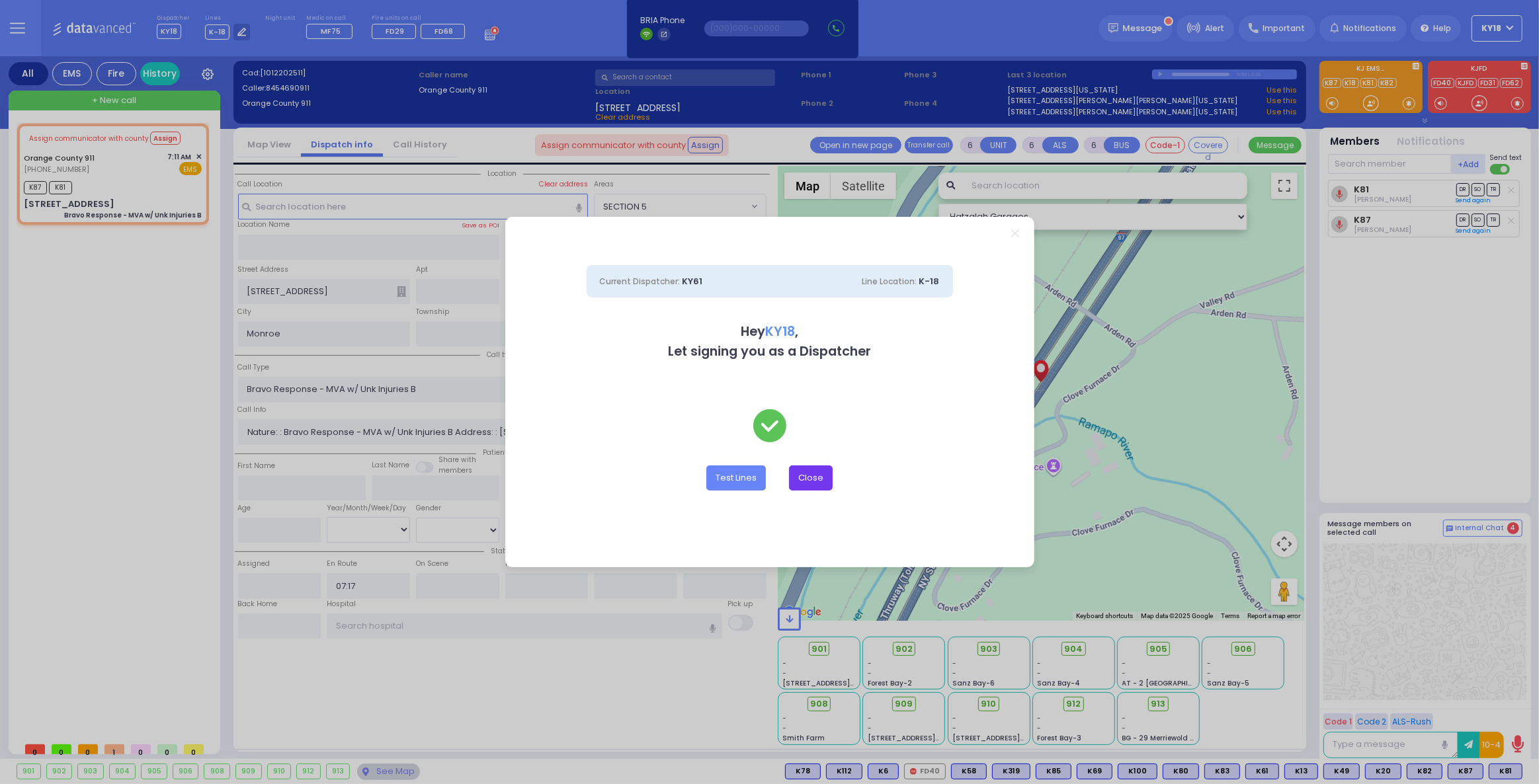
click at [815, 473] on button "Close" at bounding box center [810, 478] width 43 height 25
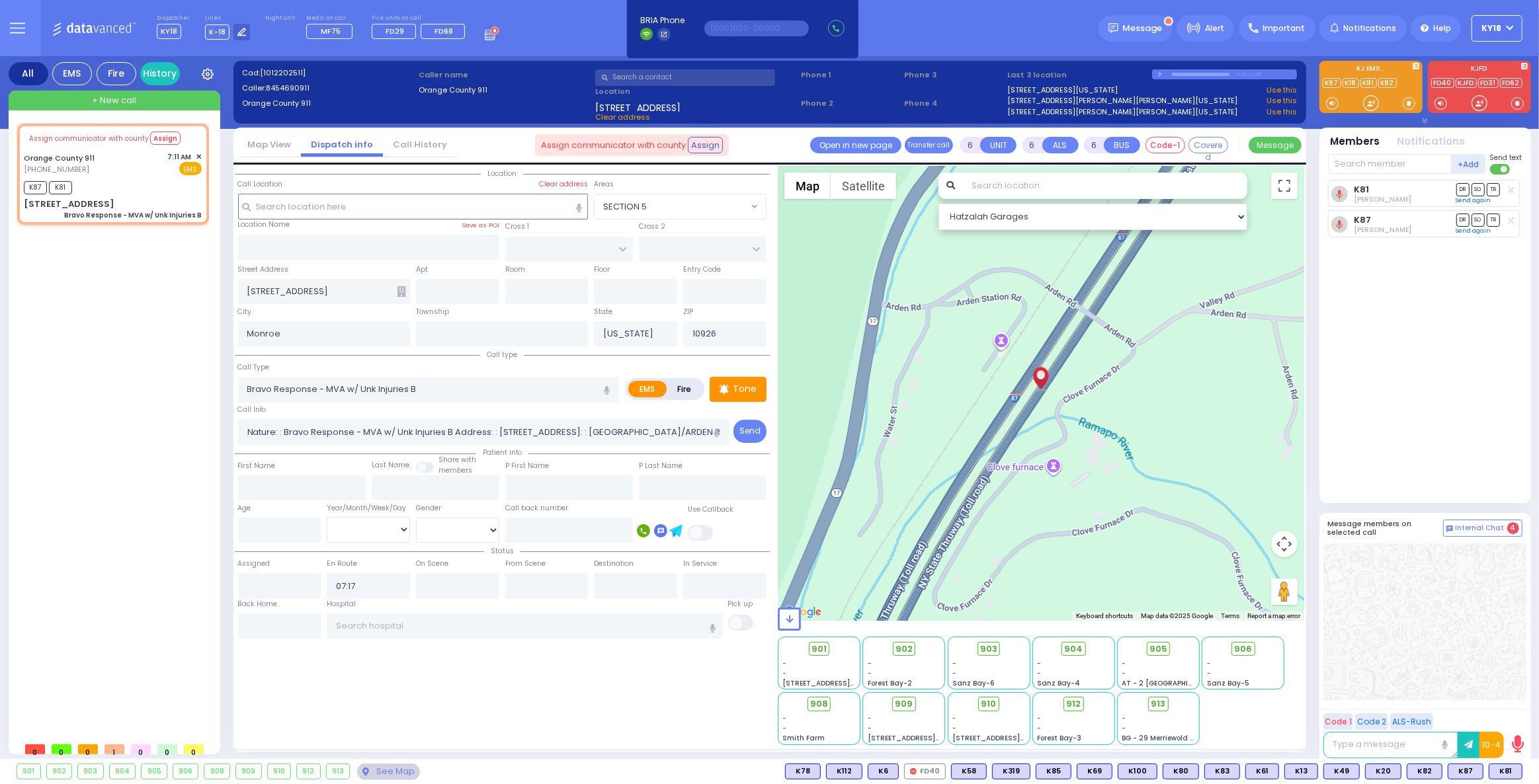
click at [1408, 434] on div "K81 [PERSON_NAME] DR SO TR" at bounding box center [1426, 335] width 197 height 312
click at [94, 158] on div "Orange County 911" at bounding box center [61, 158] width 75 height 13
select select
radio input "true"
select select
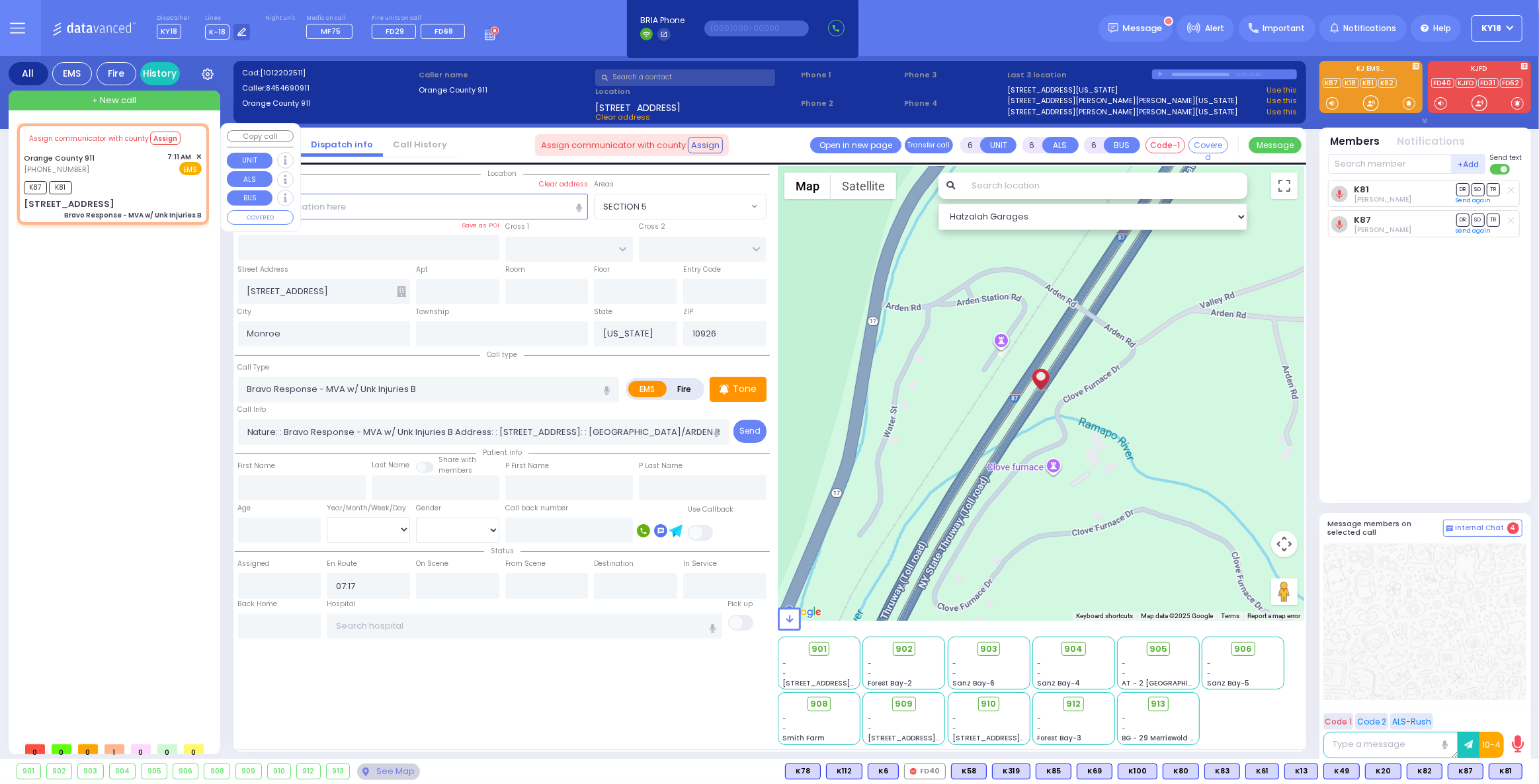
select select "Hatzalah Garages"
click at [989, 699] on span "910" at bounding box center [994, 704] width 15 height 13
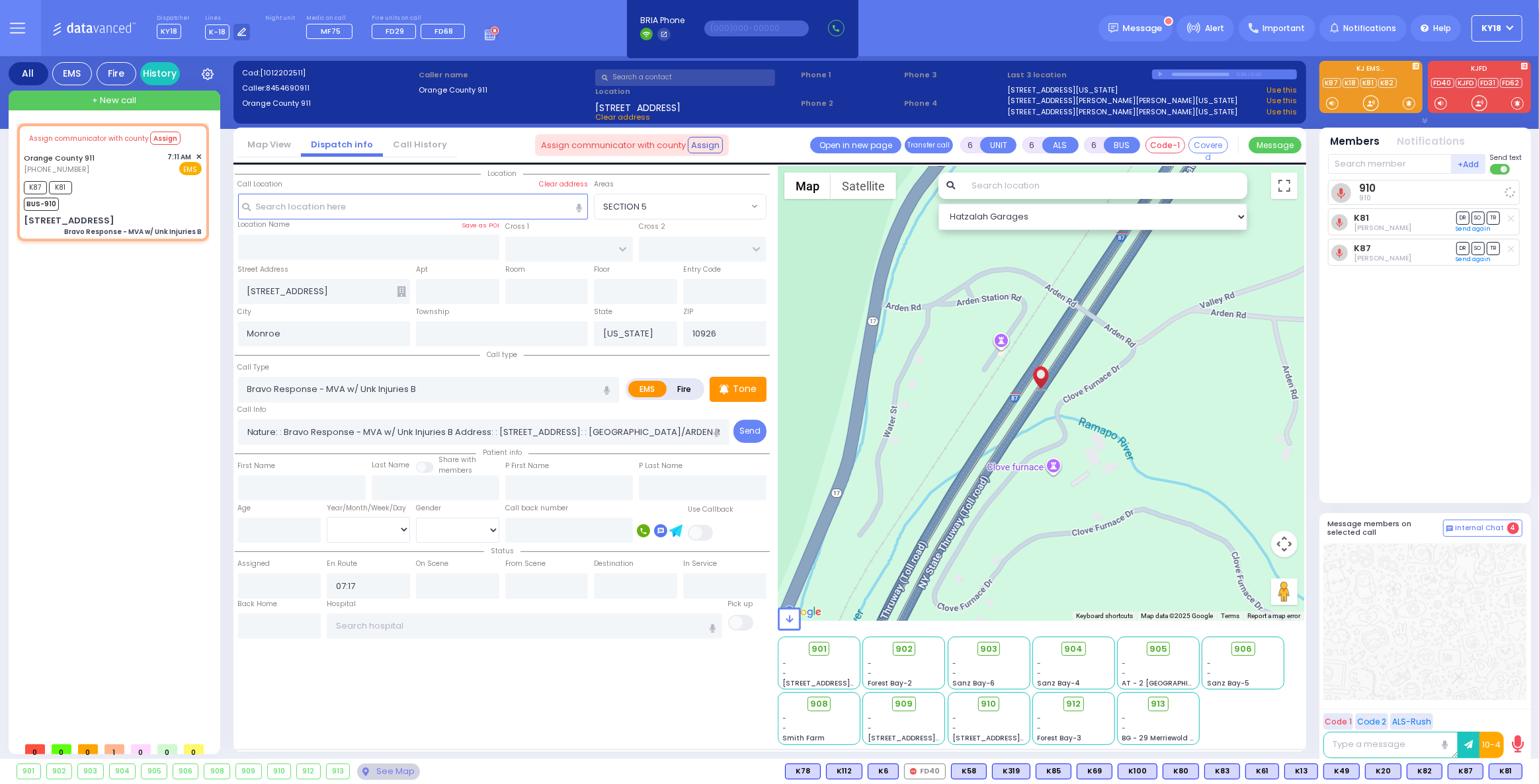
select select
radio input "true"
select select
select select "Hatzalah Garages"
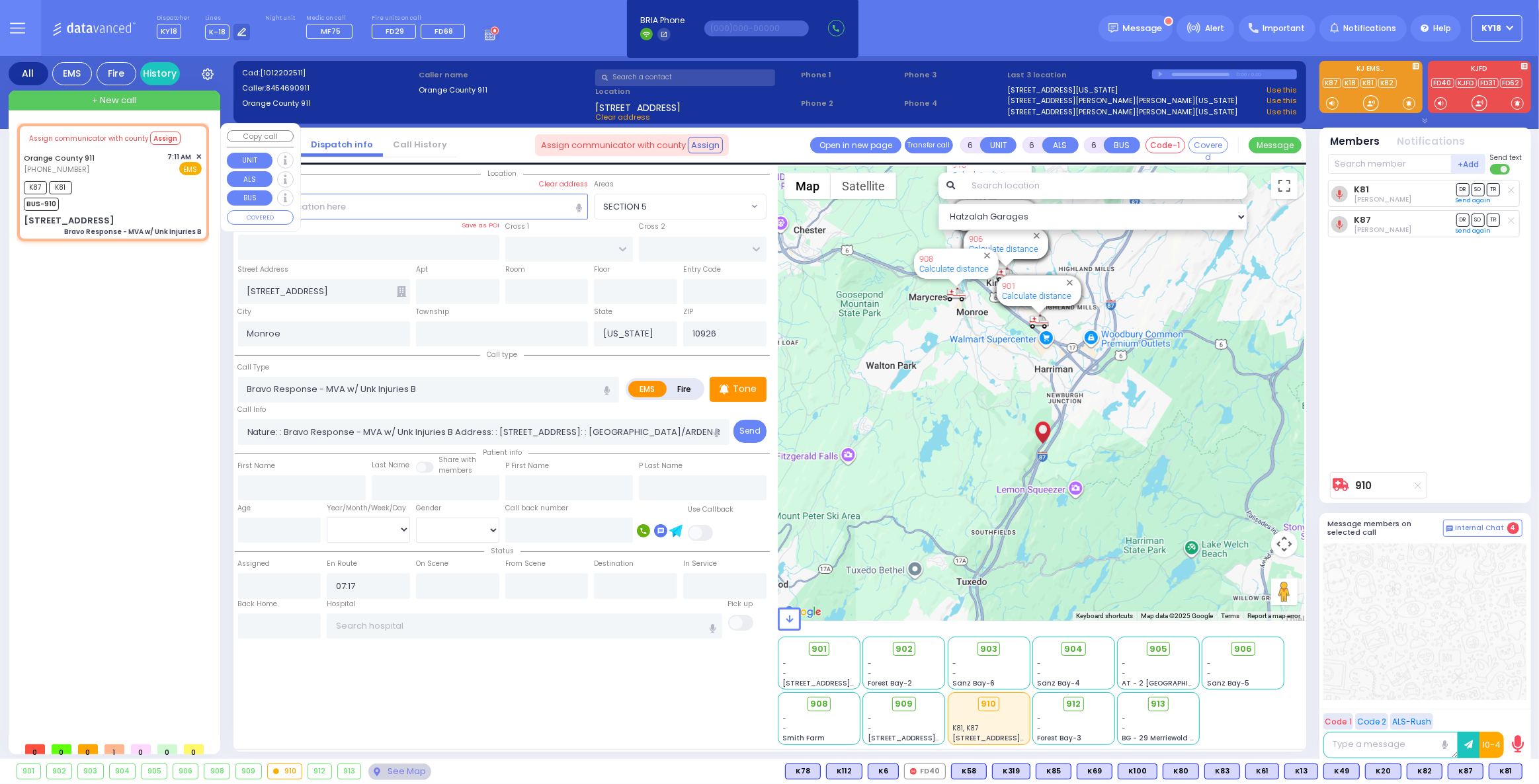
click at [142, 195] on div "K87 K81 BUS-910" at bounding box center [112, 194] width 178 height 33
select select
radio input "true"
select select
select select "Hatzalah Garages"
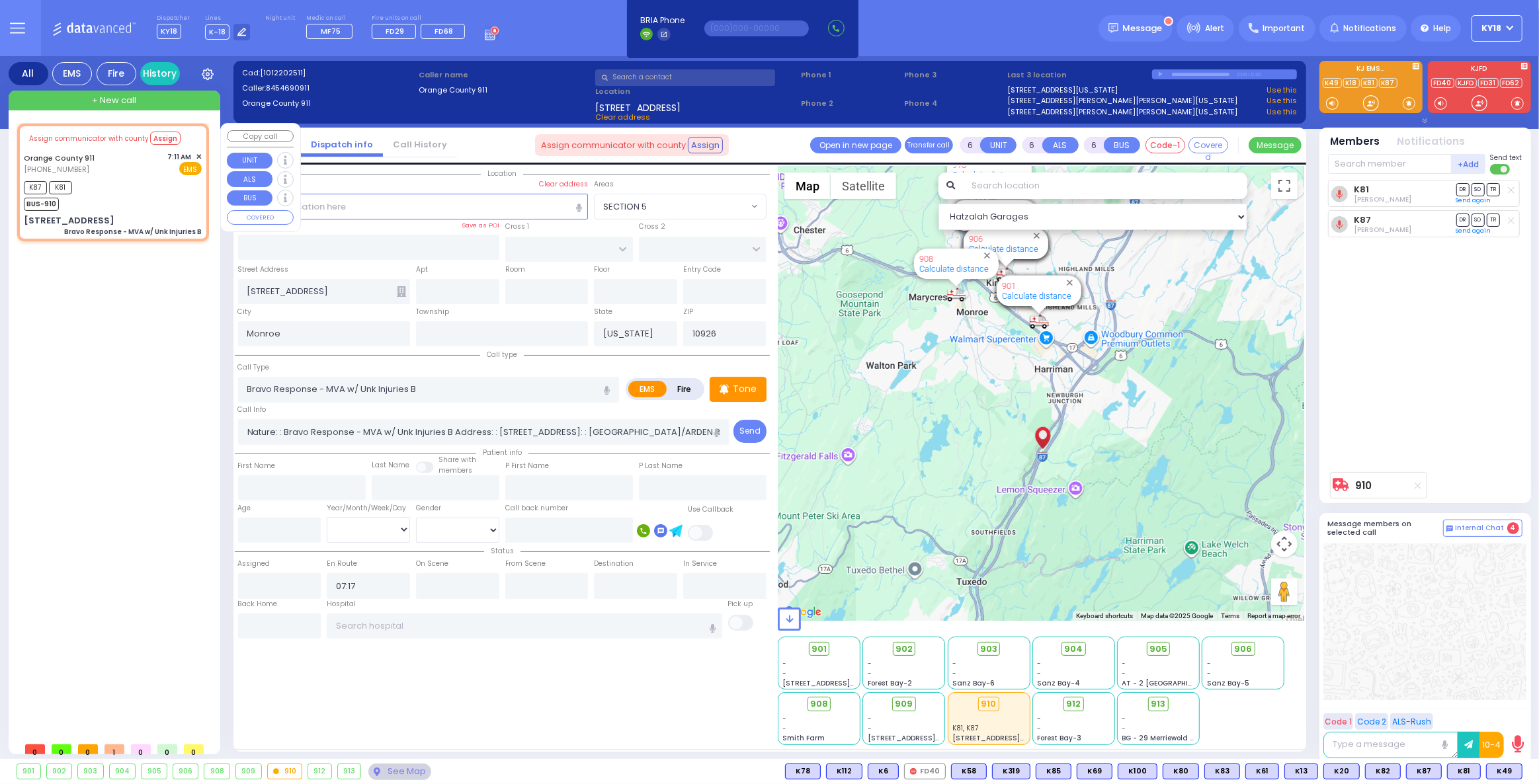
click at [119, 189] on div "K87 K81 BUS-910" at bounding box center [112, 194] width 178 height 33
select select
radio input "true"
select select
click at [119, 189] on div "K87 K81 BUS-910" at bounding box center [112, 194] width 178 height 33
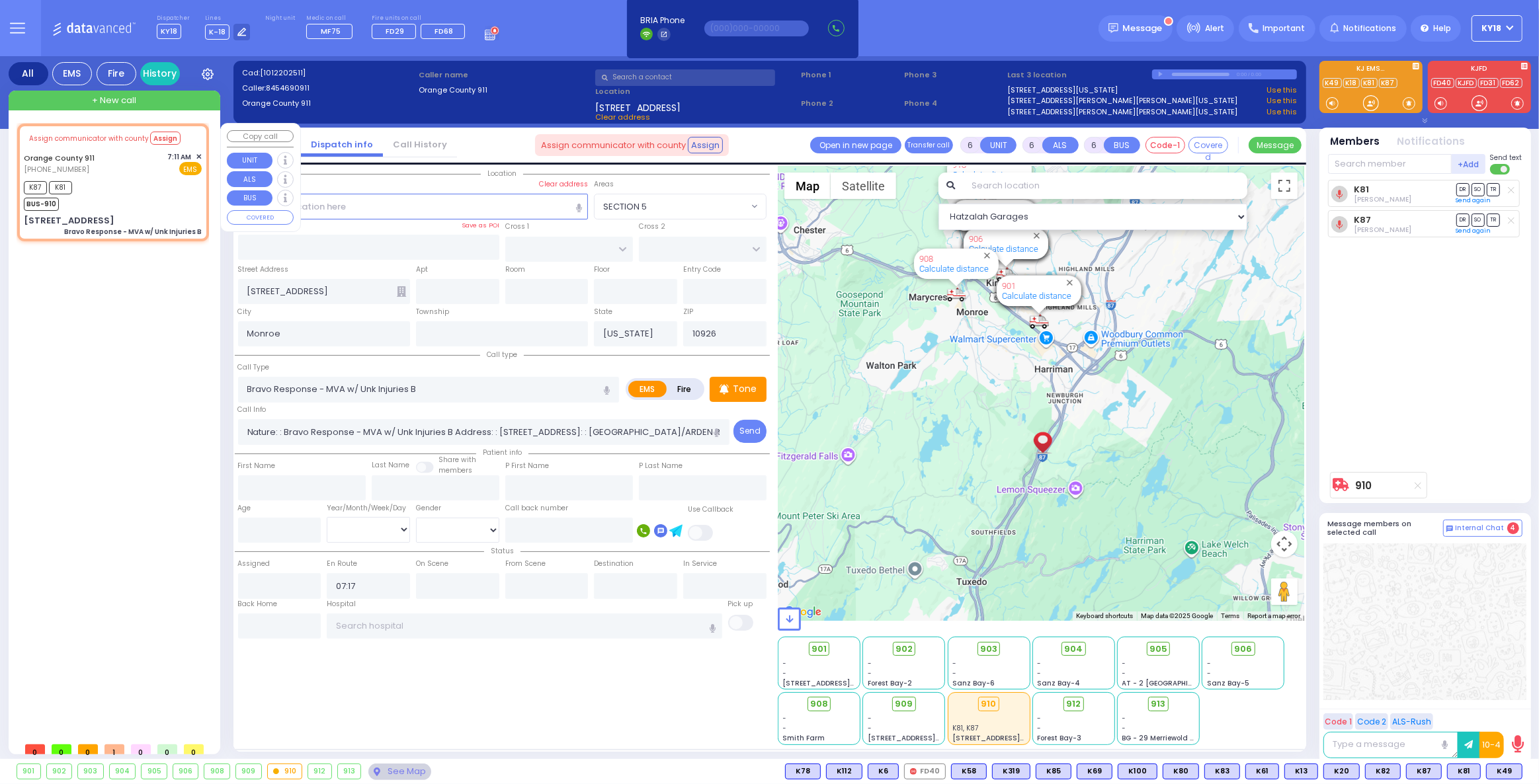
select select "Hatzalah Garages"
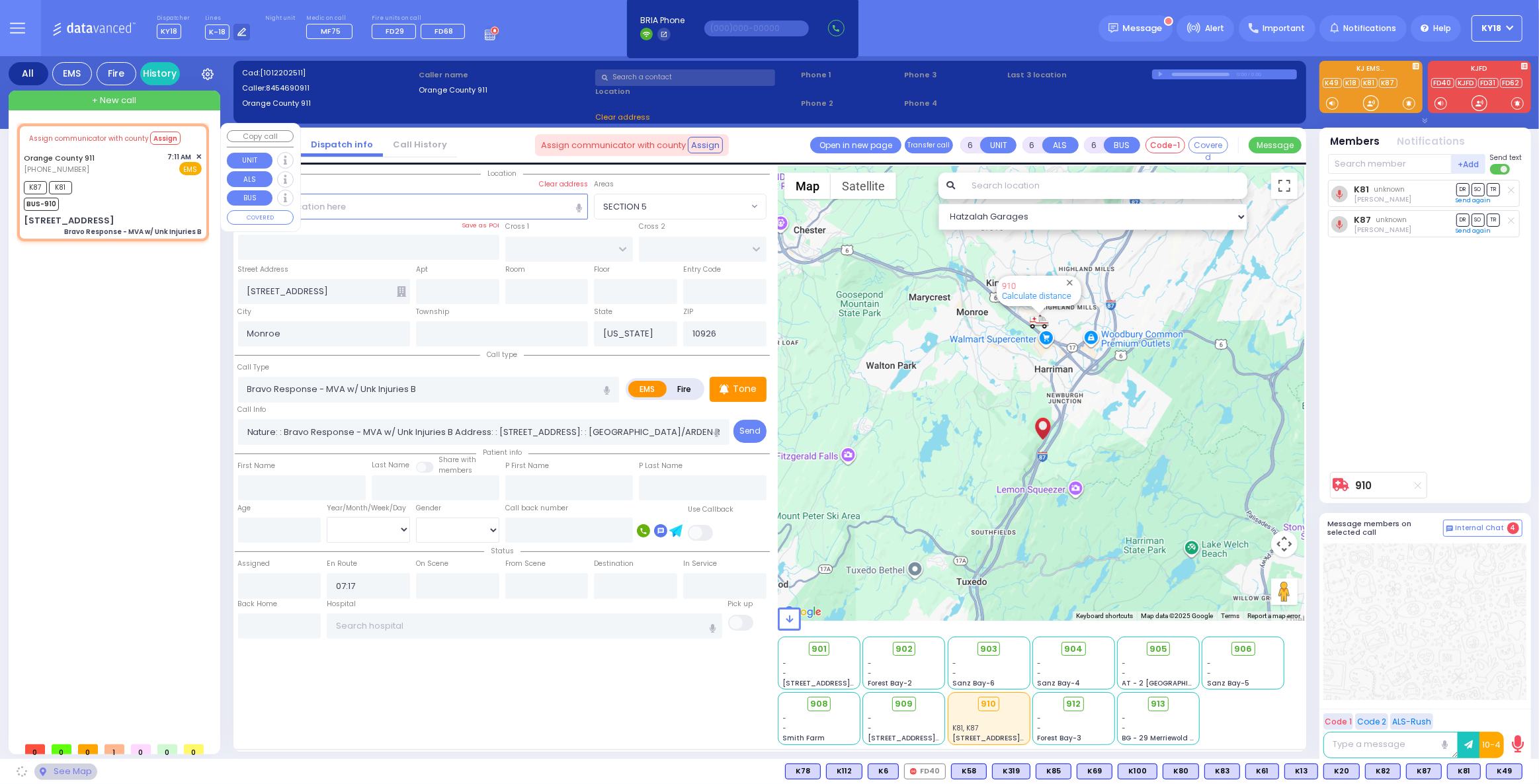
select select
radio input "true"
select select
select select "Hatzalah Garages"
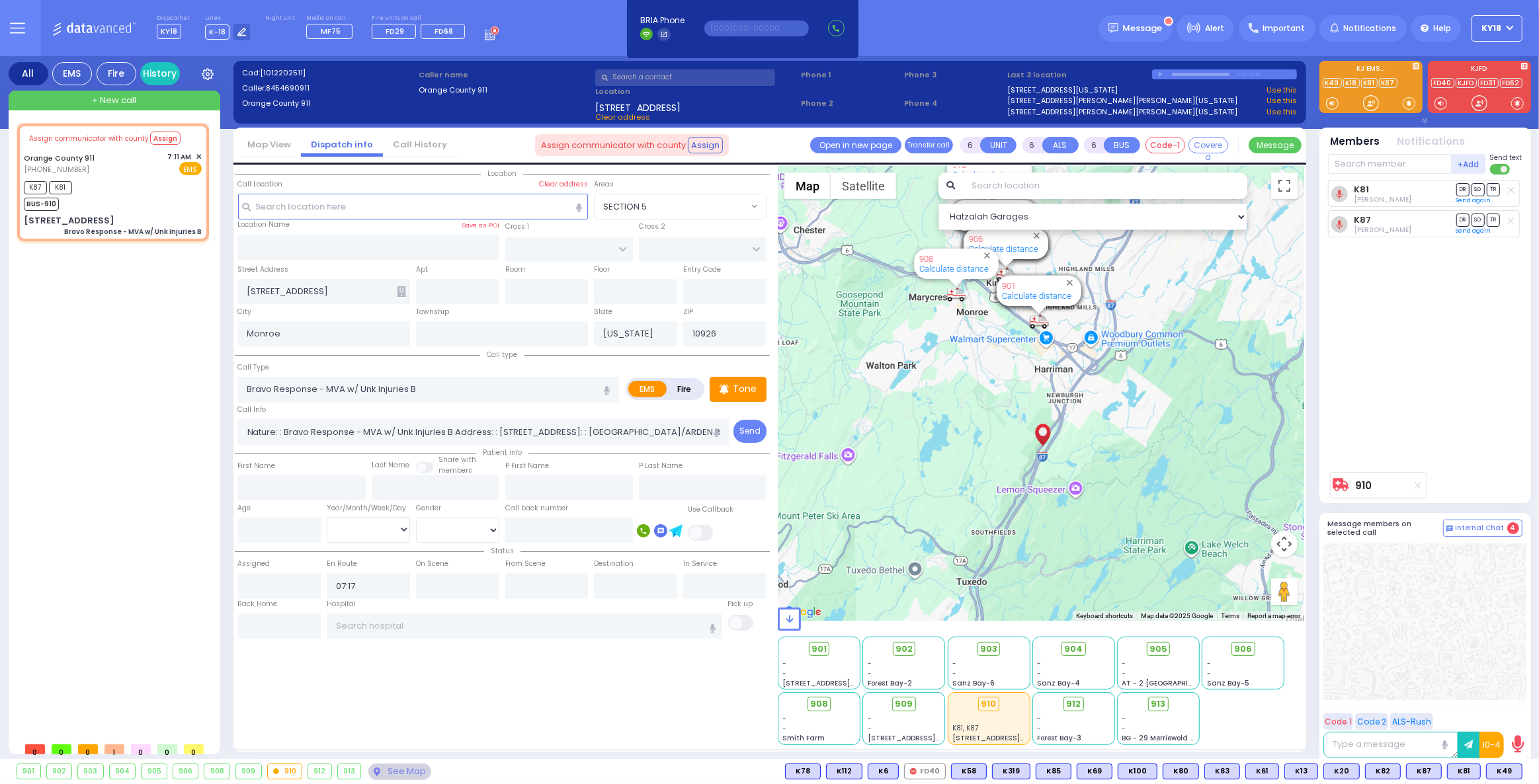
click at [411, 148] on link "Call History" at bounding box center [419, 144] width 74 height 13
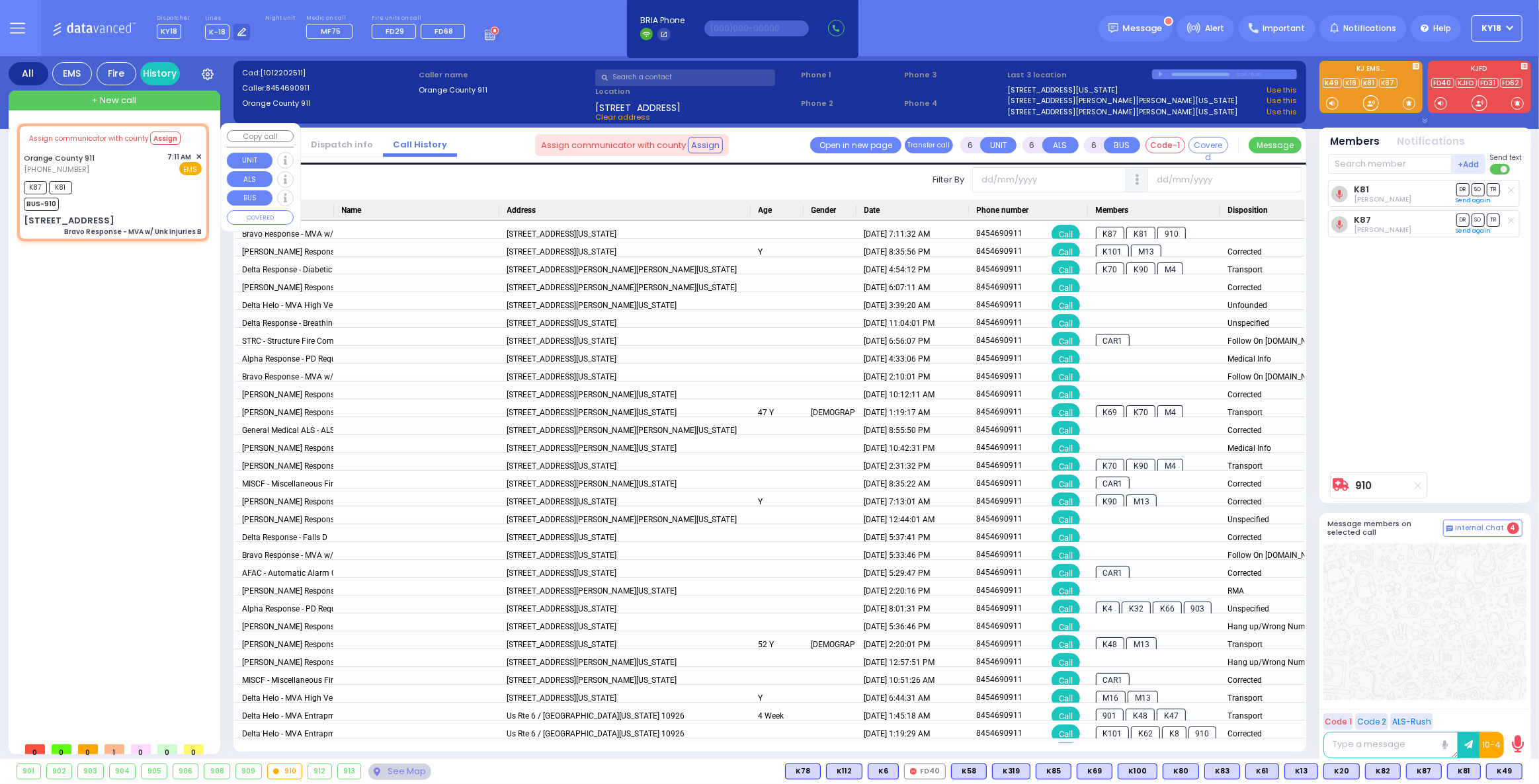
click at [170, 187] on div "K87 K81 BUS-910" at bounding box center [112, 194] width 178 height 33
select select
radio input "true"
select select
select select "Hatzalah Garages"
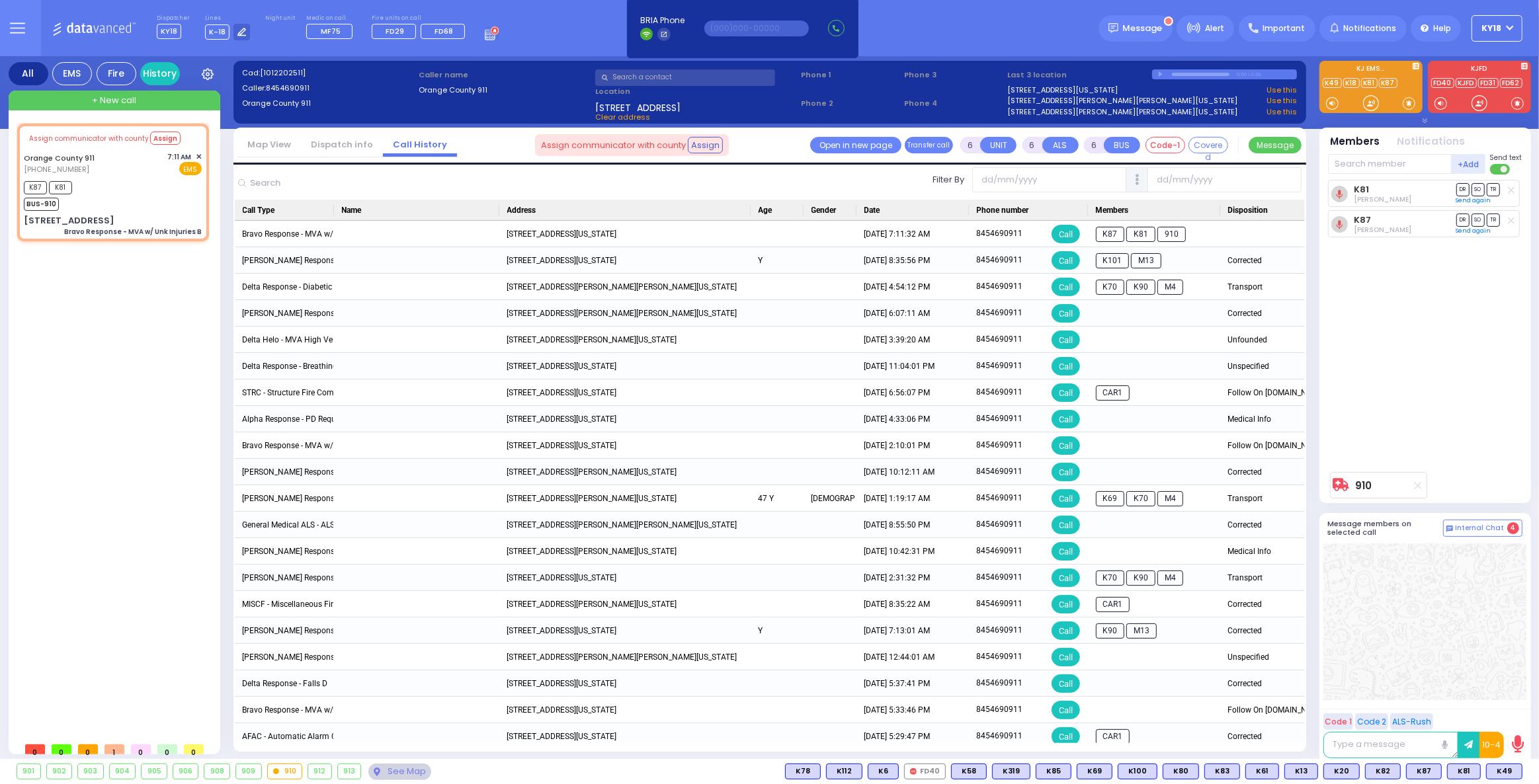
click at [279, 146] on link "Map View" at bounding box center [269, 144] width 63 height 13
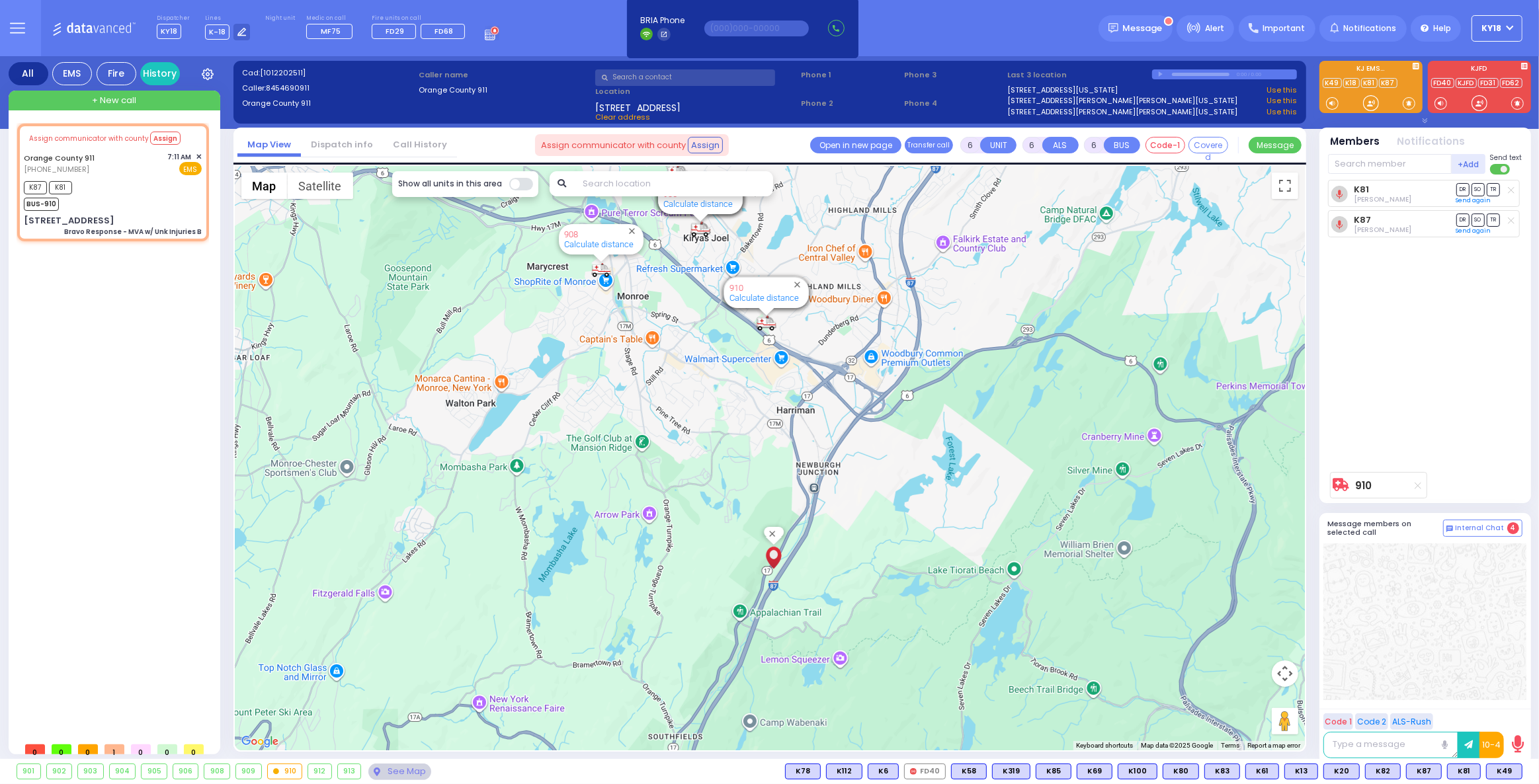
click at [341, 145] on link "Dispatch info" at bounding box center [341, 144] width 82 height 13
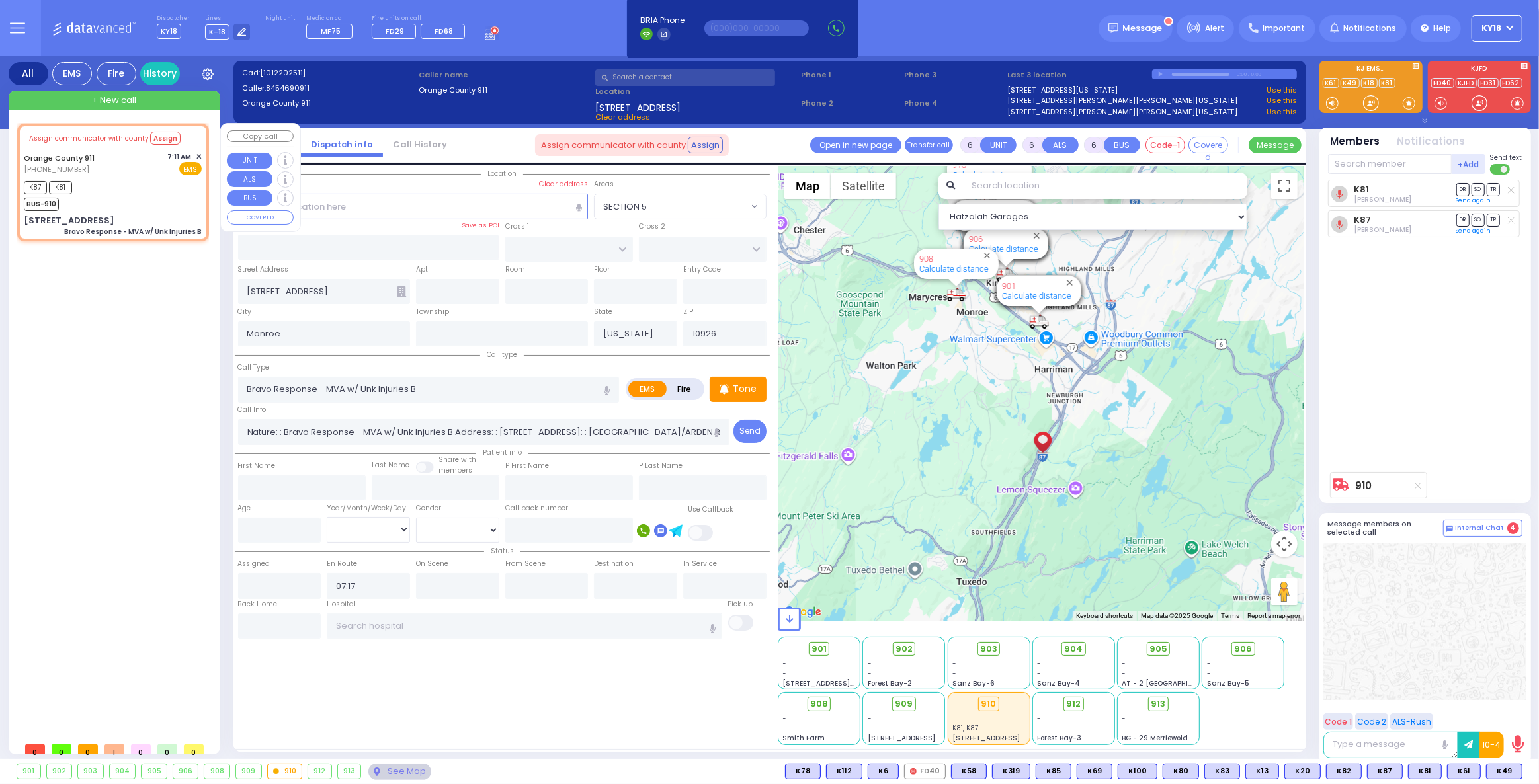
click at [186, 188] on div "K87 K81 BUS-910" at bounding box center [112, 194] width 178 height 33
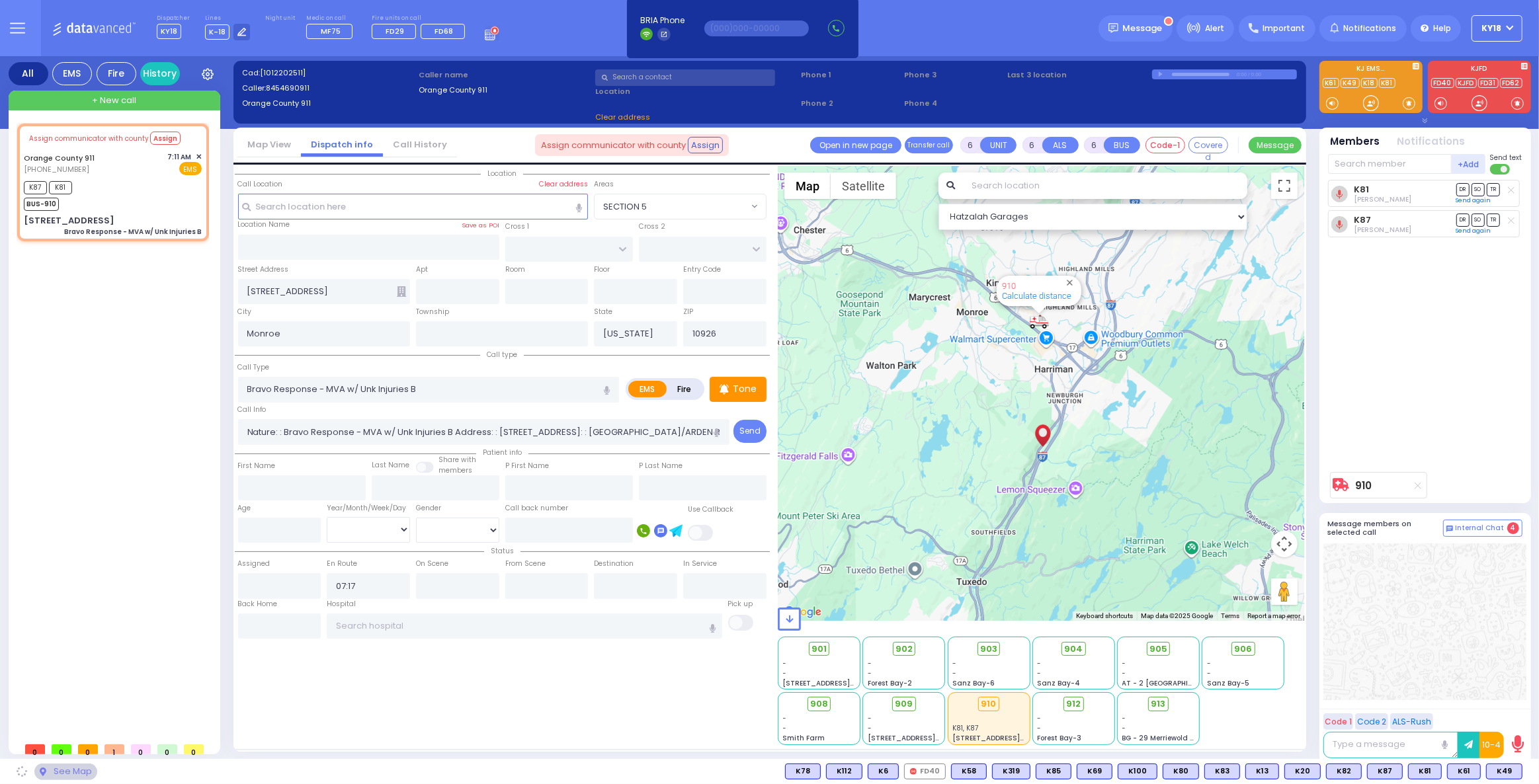
select select
radio input "true"
select select
select select "Hatzalah Garages"
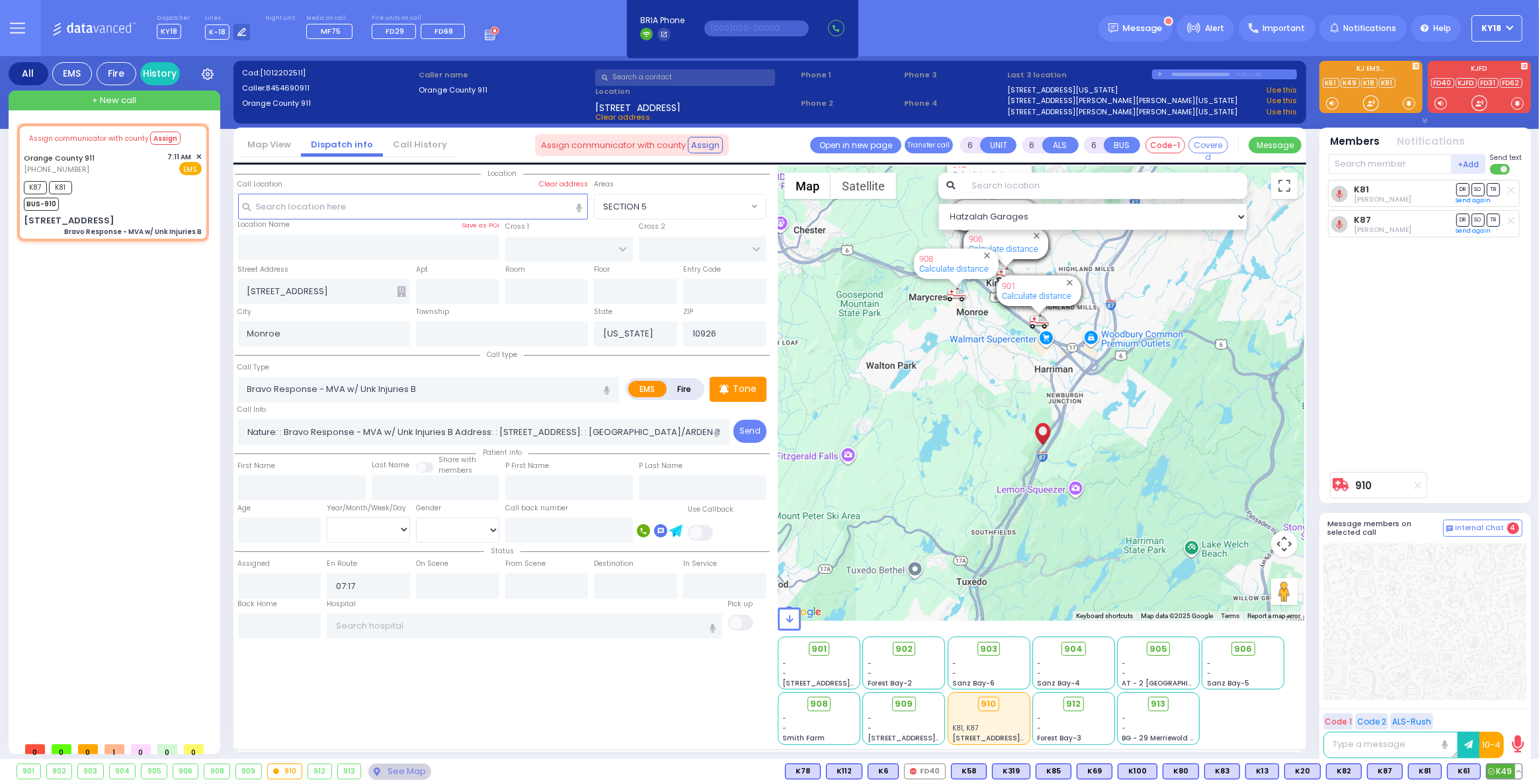
click at [1507, 772] on span "K49" at bounding box center [1504, 771] width 35 height 15
select select
radio input "true"
select select
select select "Hatzalah Garages"
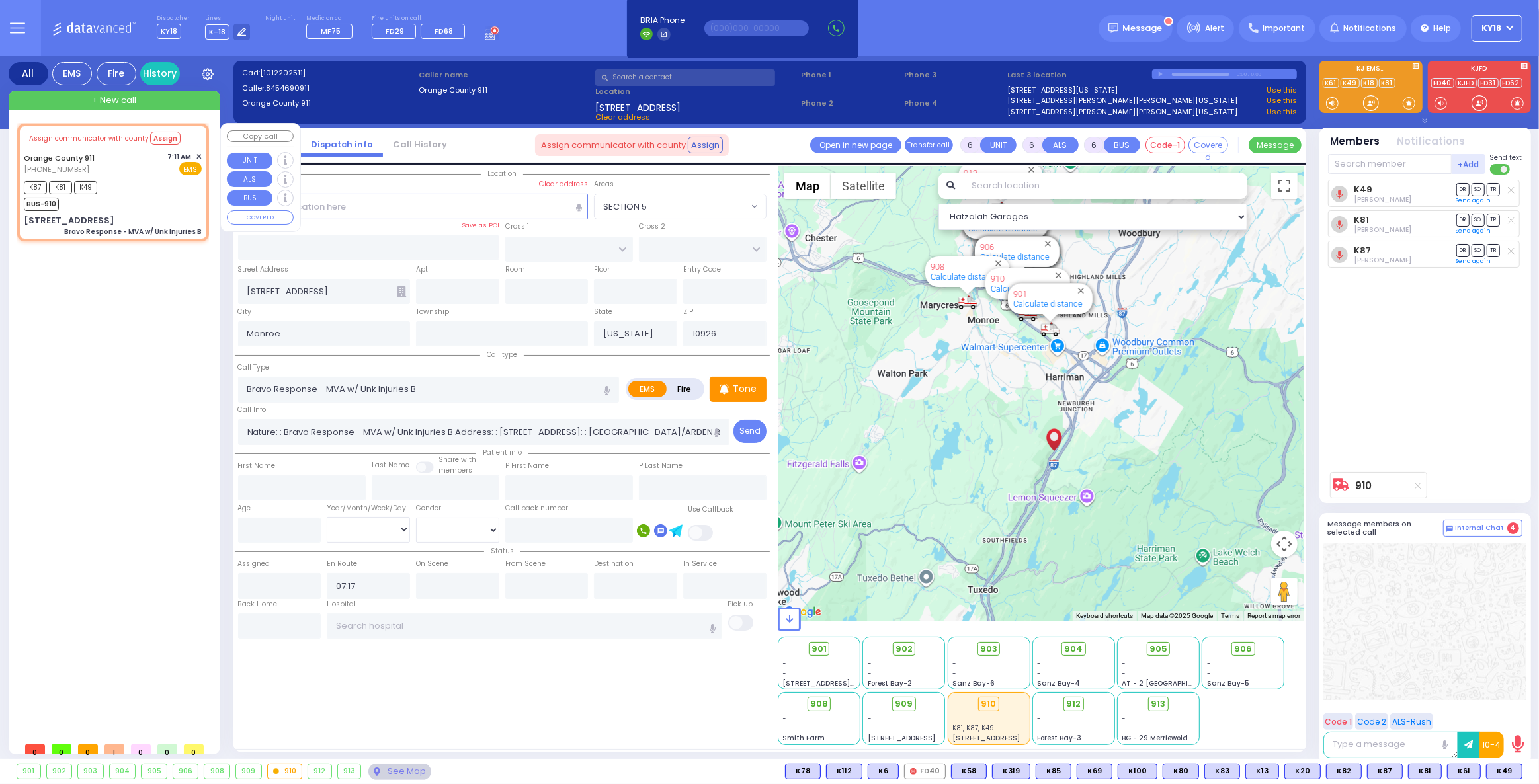
click at [160, 183] on div "K87 K81 K49 BUS-910" at bounding box center [112, 194] width 178 height 33
select select
radio input "true"
select select
select select "Hatzalah Garages"
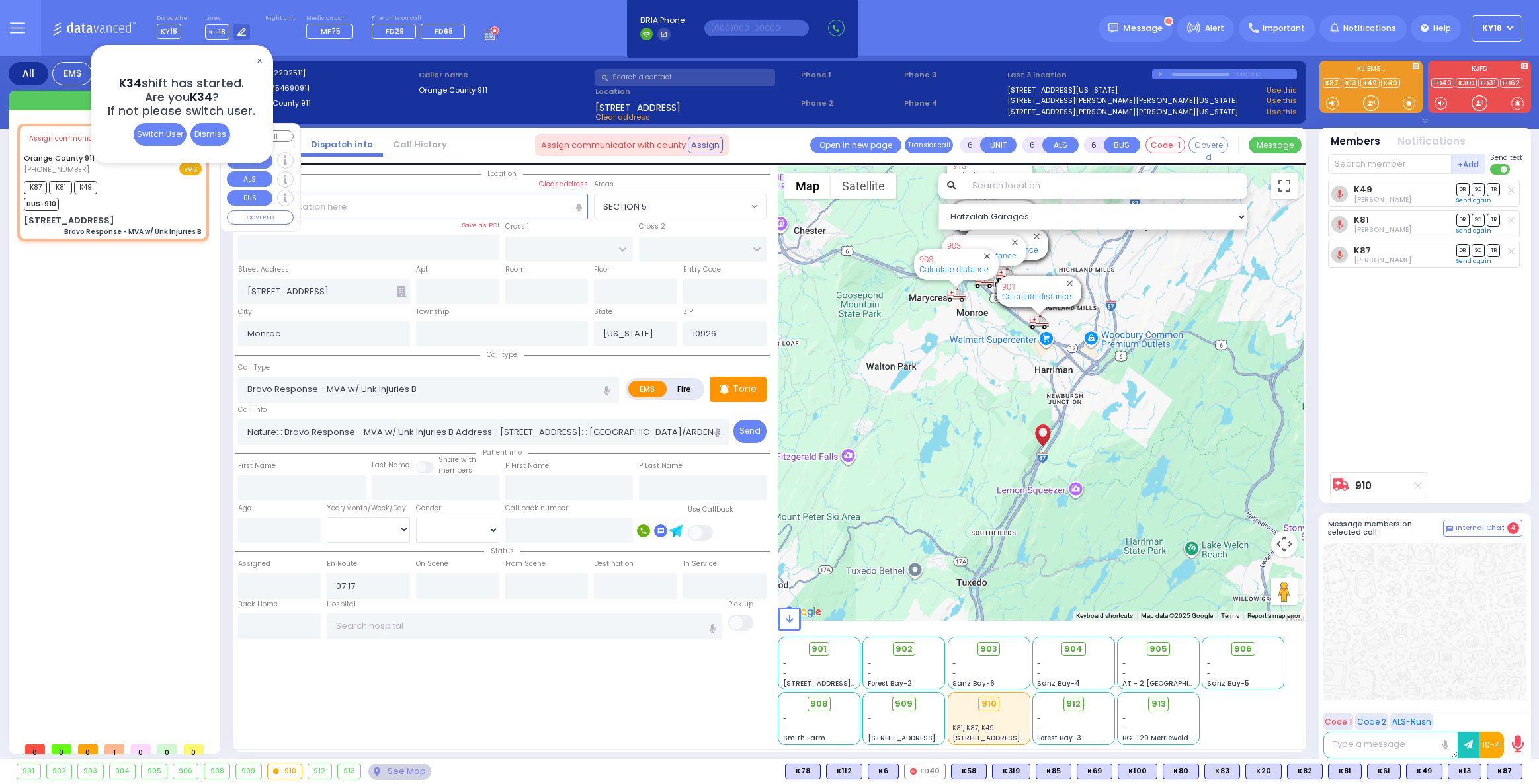
select select
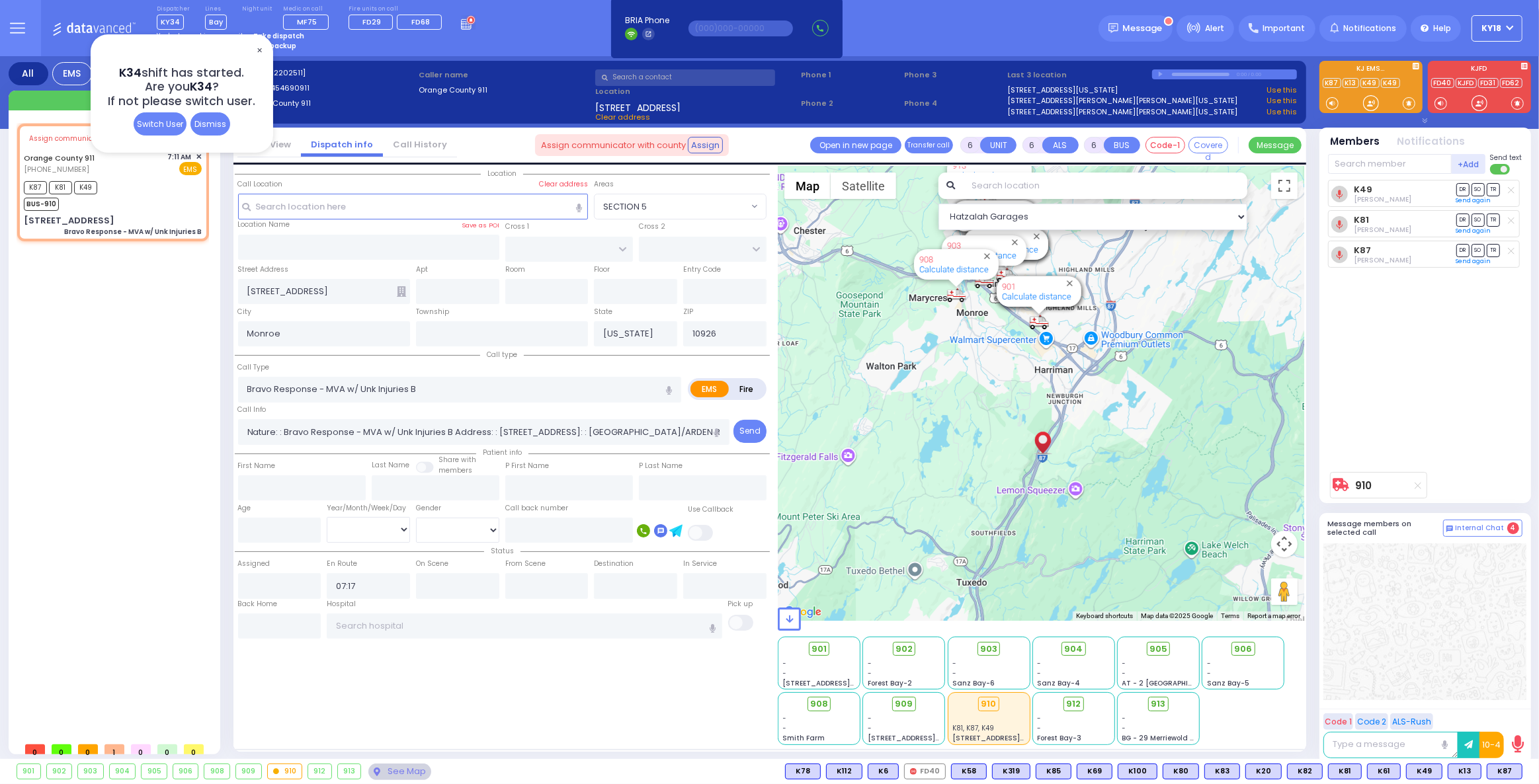
select select
radio input "true"
select select
select select "Hatzalah Garages"
select select
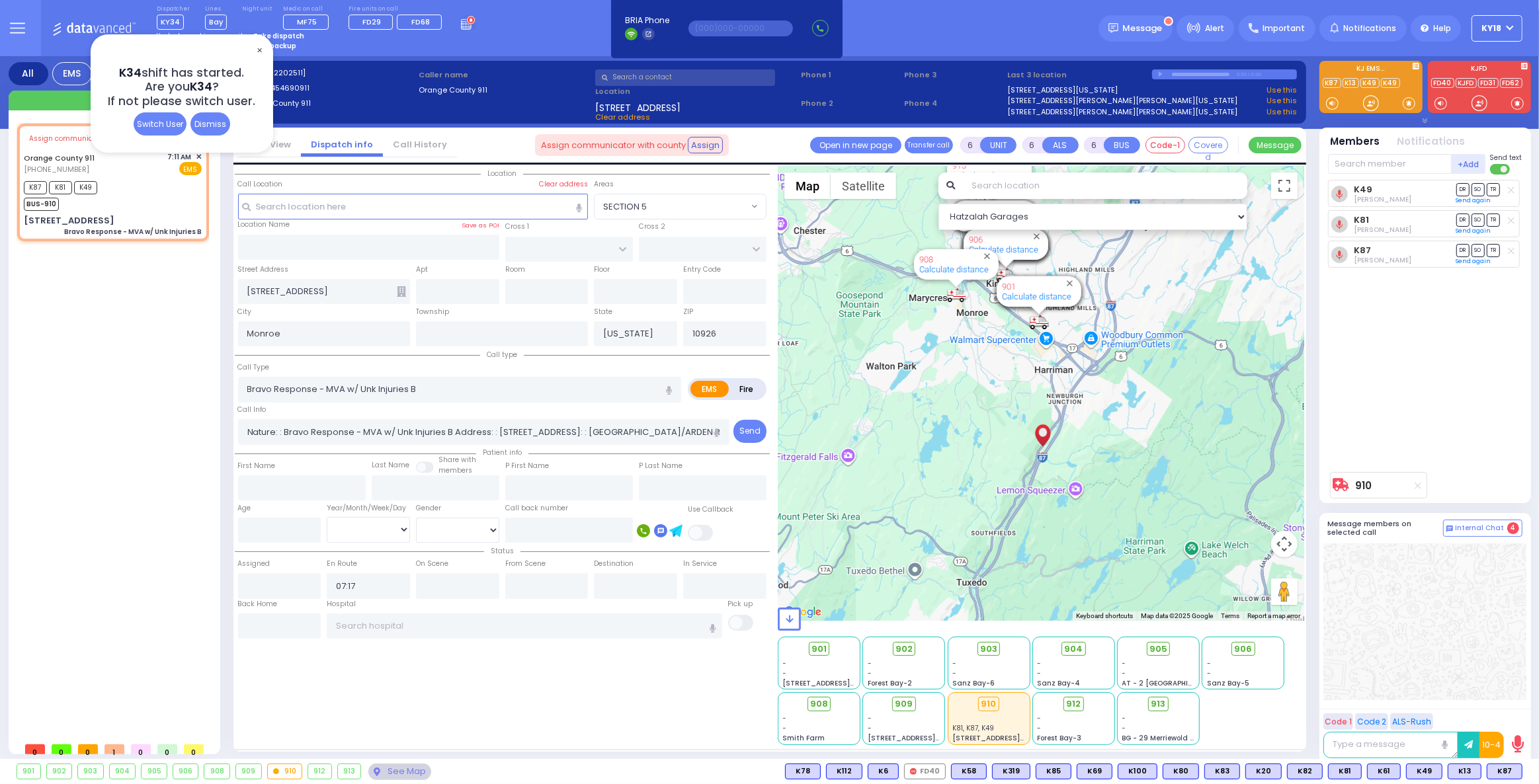
radio input "true"
select select
select select "Hatzalah Garages"
select select
radio input "true"
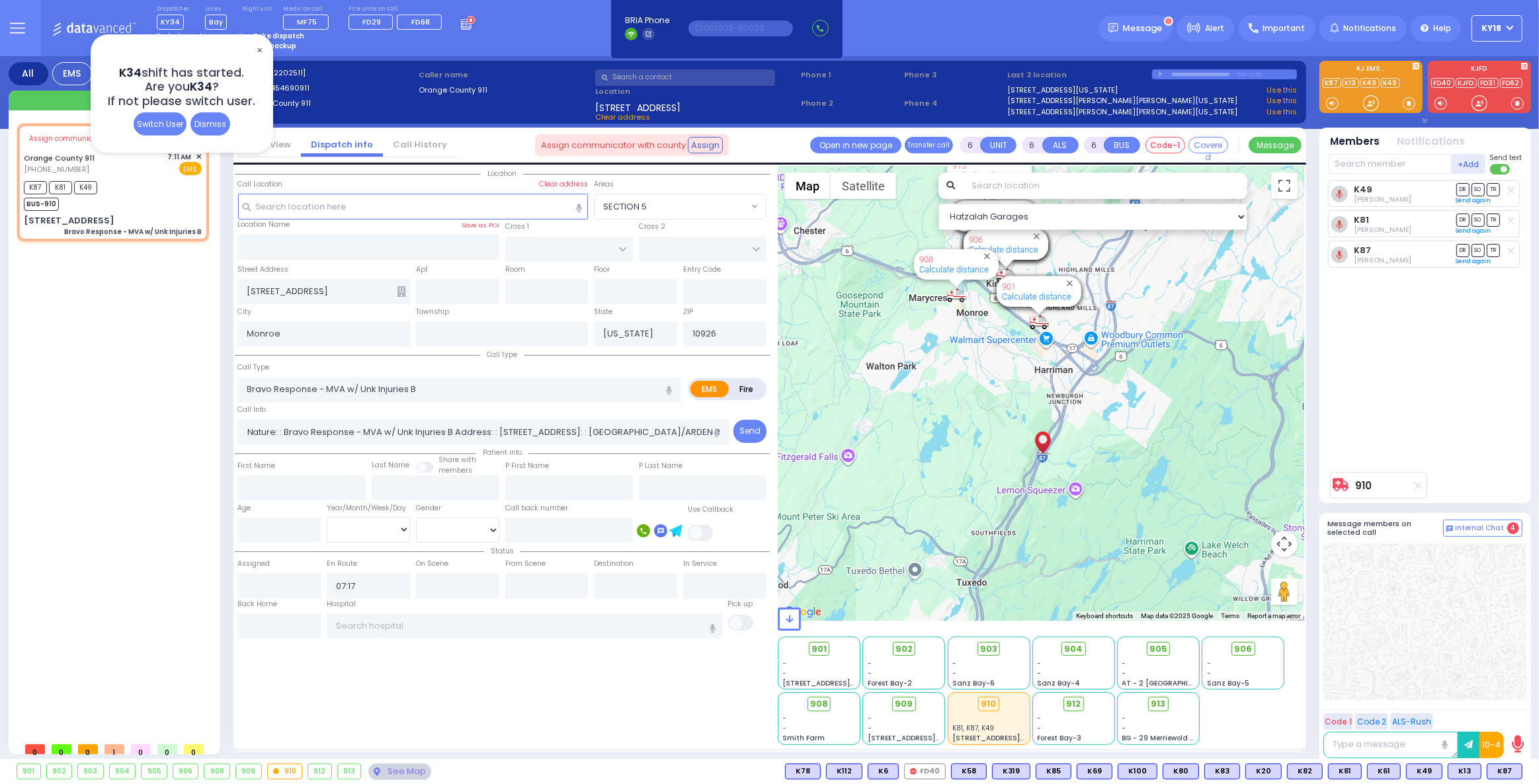
select select
select select "Hatzalah Garages"
select select
radio input "true"
select select
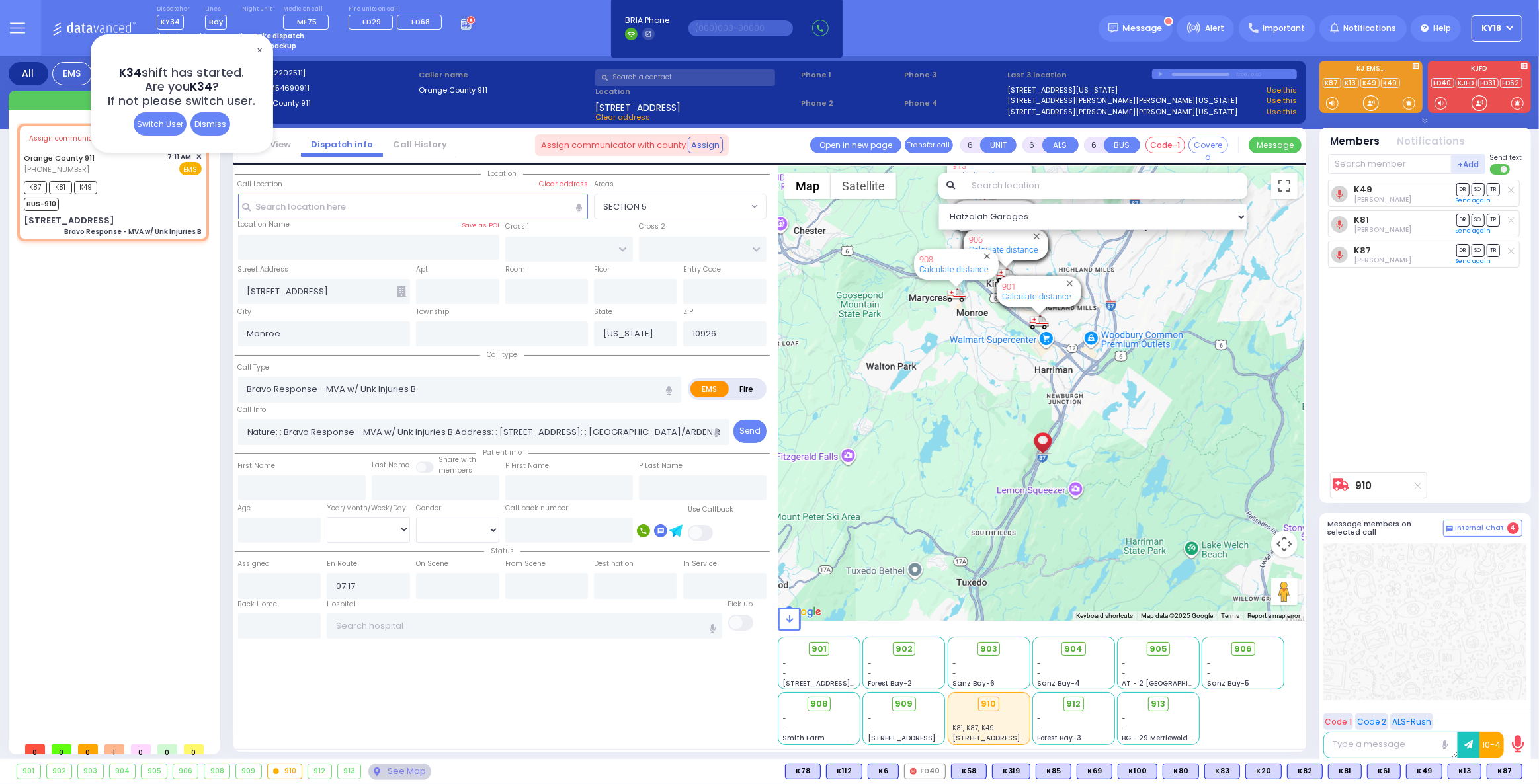
type input "08:10"
select select "Hatzalah Garages"
